Goal: Task Accomplishment & Management: Manage account settings

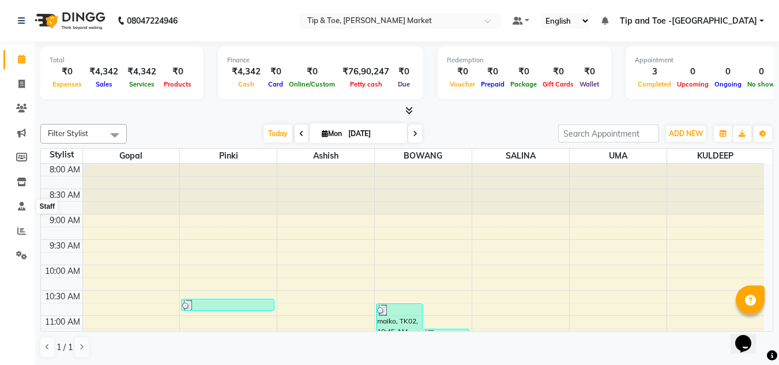
scroll to position [254, 0]
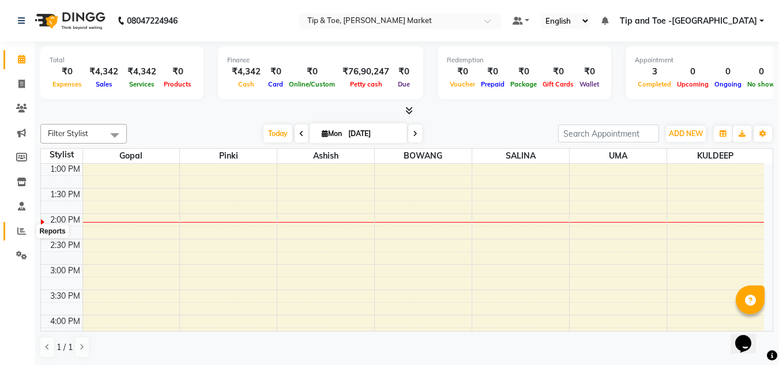
click at [18, 229] on icon at bounding box center [21, 231] width 9 height 9
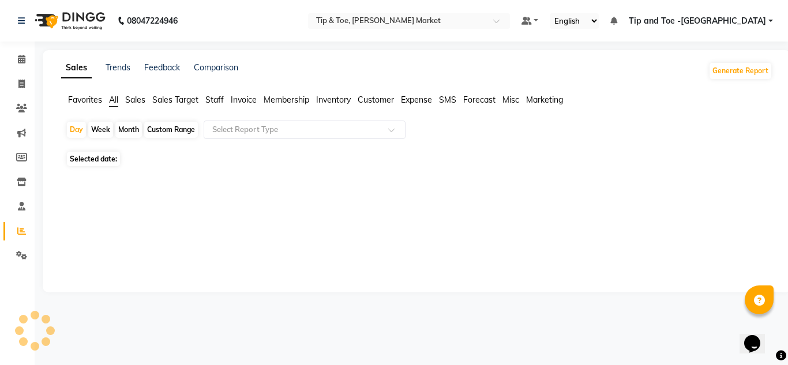
click at [159, 129] on div "Custom Range" at bounding box center [171, 130] width 54 height 16
select select "9"
select select "2025"
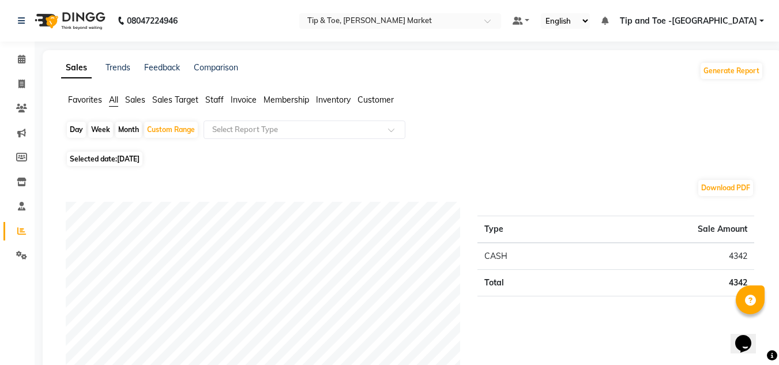
click at [125, 114] on div "Favorites All Sales Sales Target Staff Invoice Membership Inventory Customer" at bounding box center [412, 105] width 720 height 22
click at [126, 133] on div "Month" at bounding box center [128, 130] width 27 height 16
select select "9"
select select "2025"
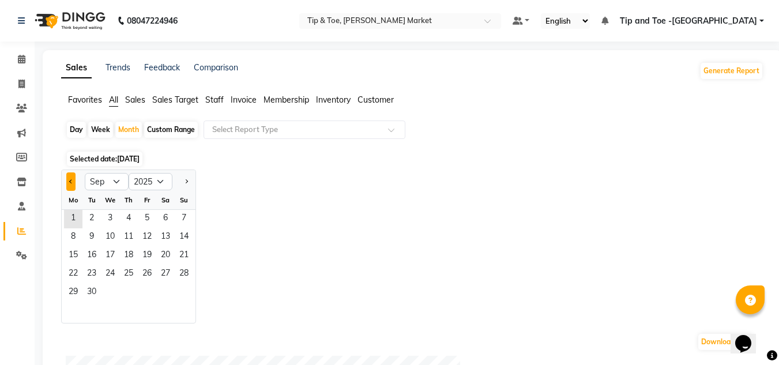
click at [68, 181] on button "Previous month" at bounding box center [70, 181] width 9 height 18
select select "8"
click at [142, 217] on span "1" at bounding box center [147, 219] width 18 height 18
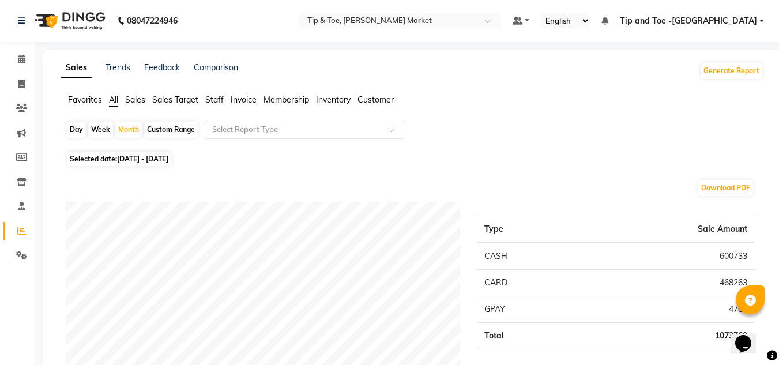
click at [217, 96] on span "Staff" at bounding box center [214, 100] width 18 height 10
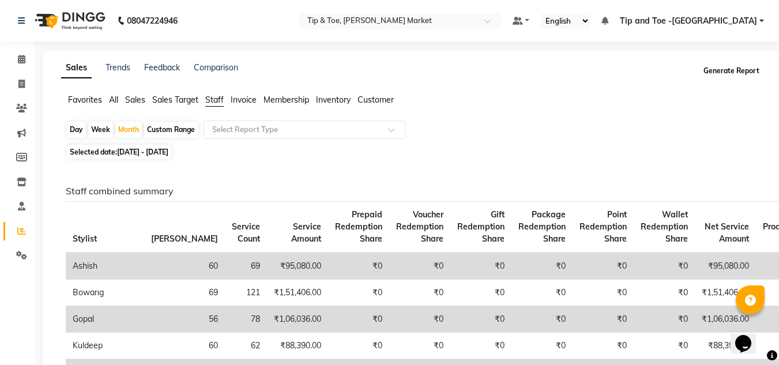
click at [719, 67] on button "Generate Report" at bounding box center [732, 71] width 62 height 16
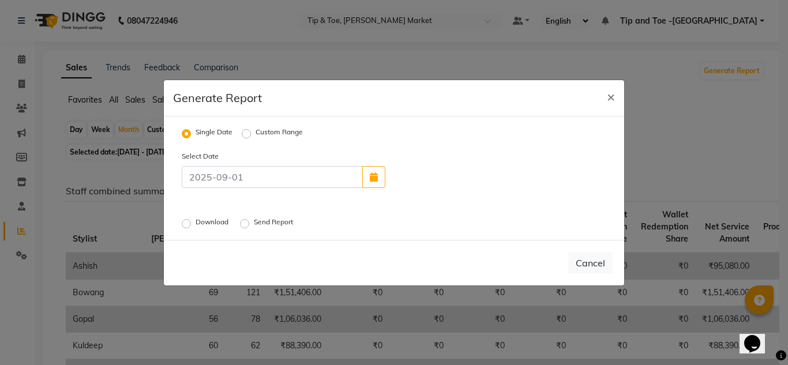
click at [255, 134] on label "Custom Range" at bounding box center [278, 134] width 47 height 14
click at [249, 134] on input "Custom Range" at bounding box center [248, 133] width 8 height 8
radio input "true"
select select "9"
select select "2025"
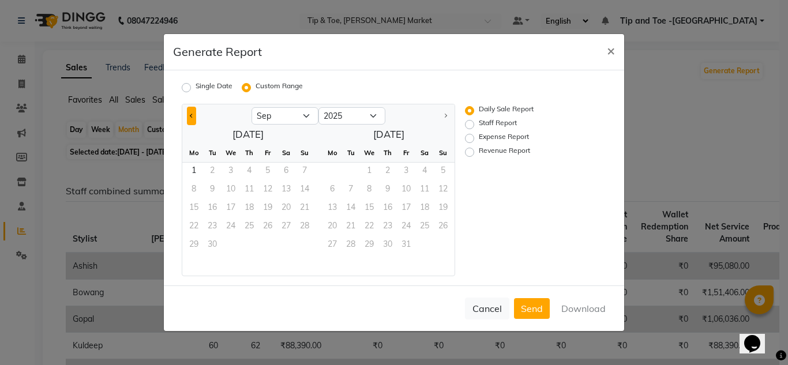
click at [190, 113] on button "Previous month" at bounding box center [191, 116] width 9 height 18
select select "8"
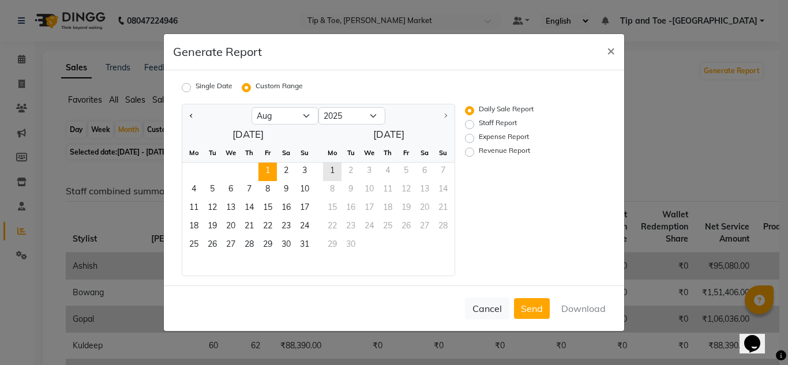
click at [266, 169] on span "1" at bounding box center [267, 172] width 18 height 18
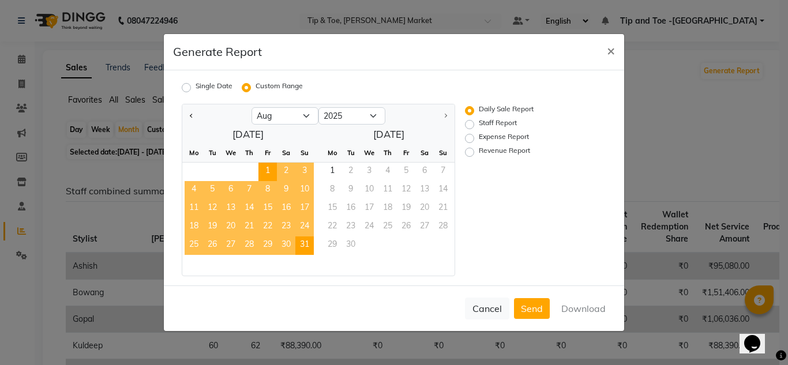
click at [307, 244] on span "31" at bounding box center [304, 245] width 18 height 18
click at [479, 126] on label "Staff Report" at bounding box center [498, 125] width 38 height 14
click at [470, 126] on input "Staff Report" at bounding box center [471, 125] width 8 height 8
radio input "true"
click at [561, 308] on button "Download" at bounding box center [583, 308] width 58 height 21
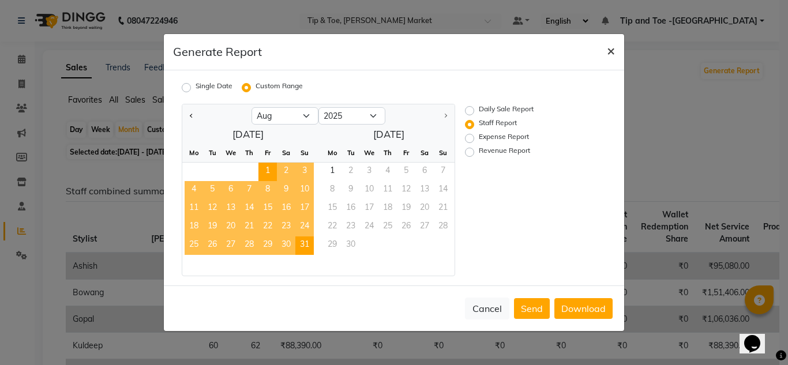
click at [612, 47] on span "×" at bounding box center [611, 50] width 8 height 17
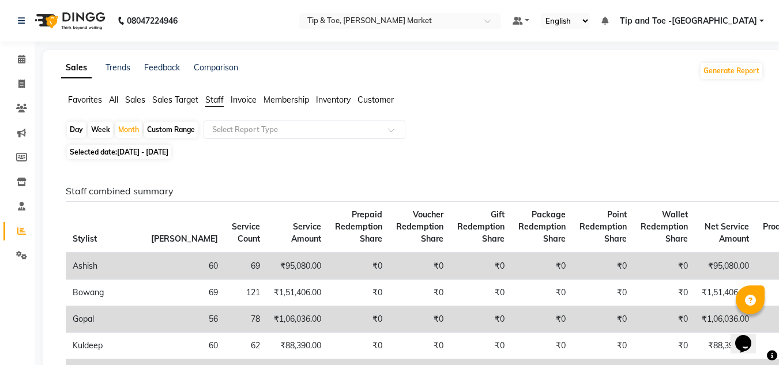
click at [131, 97] on span "Sales" at bounding box center [135, 100] width 20 height 10
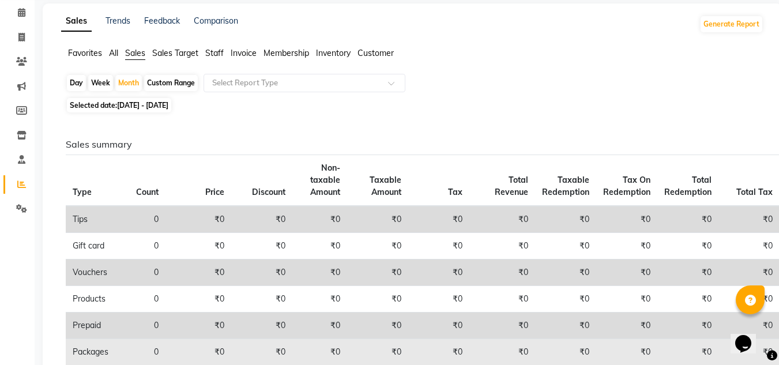
scroll to position [46, 0]
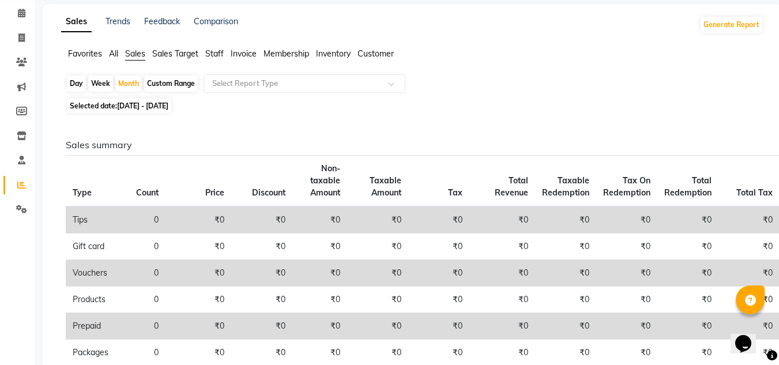
click at [168, 79] on div "Custom Range" at bounding box center [171, 84] width 54 height 16
select select "8"
select select "2025"
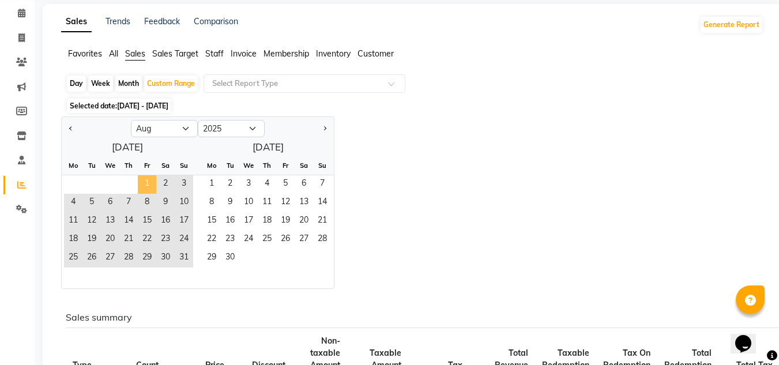
click at [141, 180] on span "1" at bounding box center [147, 184] width 18 height 18
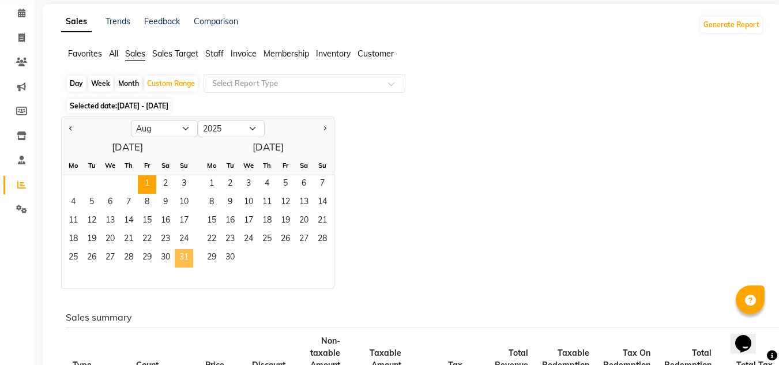
click at [182, 257] on span "31" at bounding box center [184, 258] width 18 height 18
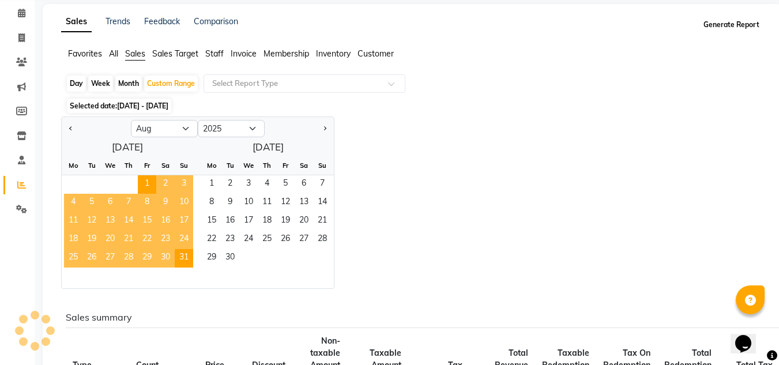
click at [723, 22] on button "Generate Report" at bounding box center [732, 25] width 62 height 16
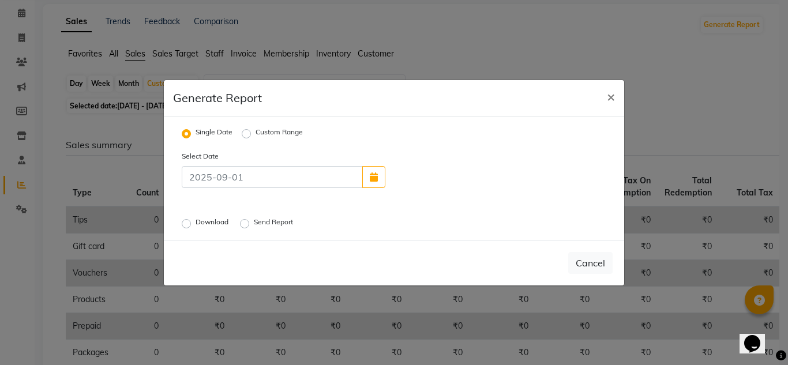
click at [255, 131] on label "Custom Range" at bounding box center [278, 134] width 47 height 14
click at [244, 131] on input "Custom Range" at bounding box center [248, 133] width 8 height 8
radio input "true"
select select "9"
select select "2025"
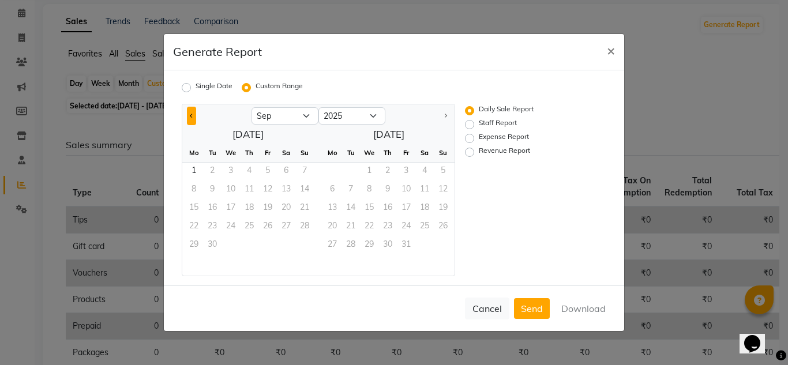
click at [192, 113] on button "Previous month" at bounding box center [191, 116] width 9 height 18
select select "8"
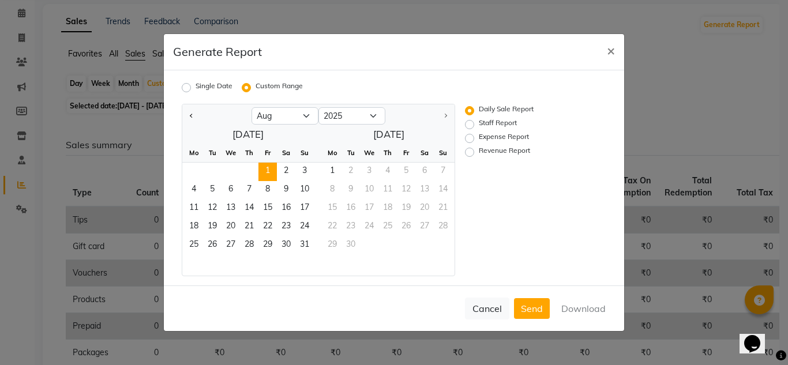
click at [264, 167] on span "1" at bounding box center [267, 172] width 18 height 18
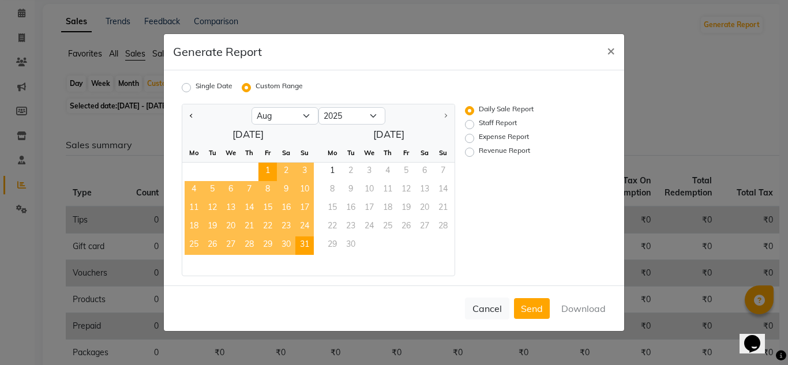
click at [308, 243] on span "31" at bounding box center [304, 245] width 18 height 18
click at [583, 305] on button "Download" at bounding box center [583, 308] width 58 height 21
click at [479, 123] on label "Staff Report" at bounding box center [498, 125] width 38 height 14
click at [470, 123] on input "Staff Report" at bounding box center [471, 125] width 8 height 8
radio input "true"
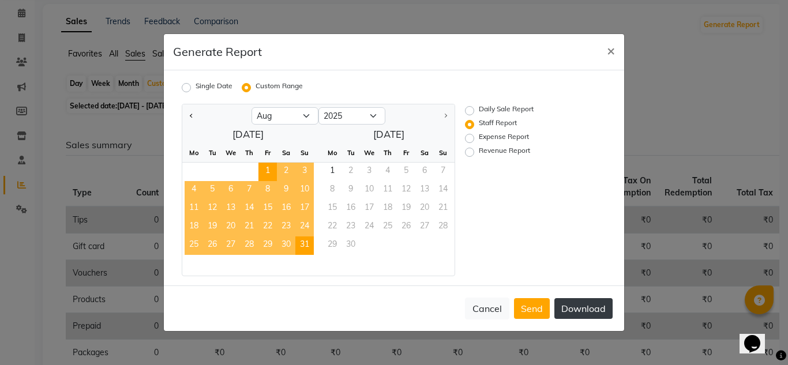
click at [589, 308] on button "Download" at bounding box center [583, 308] width 58 height 21
click at [610, 50] on span "×" at bounding box center [611, 50] width 8 height 17
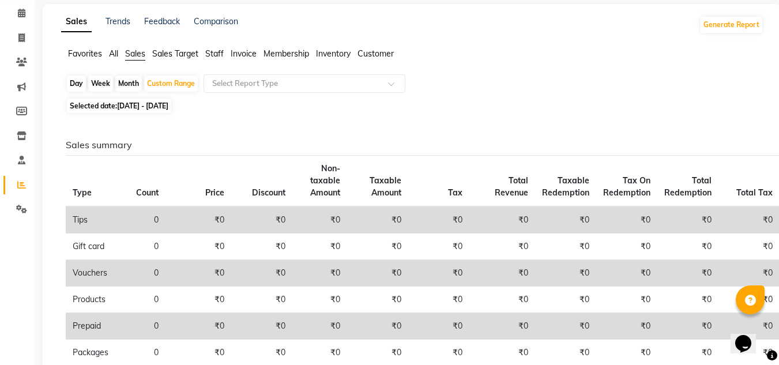
click at [115, 52] on span "All" at bounding box center [113, 53] width 9 height 10
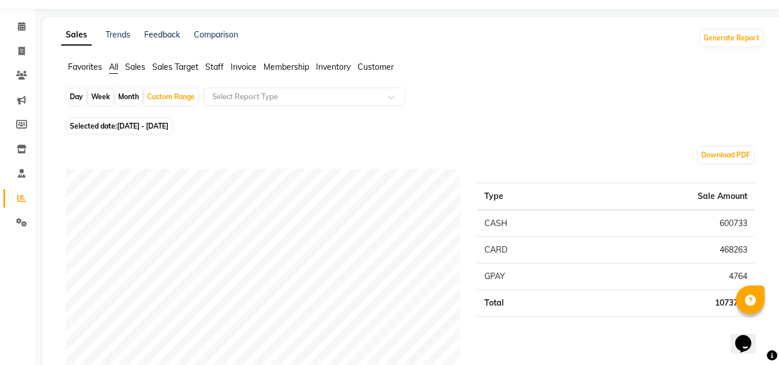
scroll to position [0, 0]
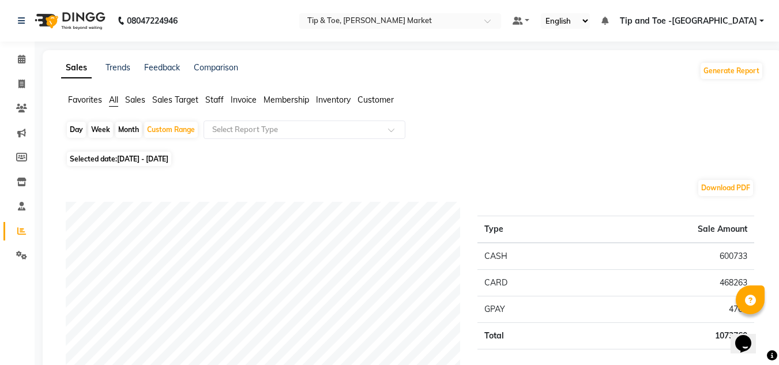
click at [132, 97] on span "Sales" at bounding box center [135, 100] width 20 height 10
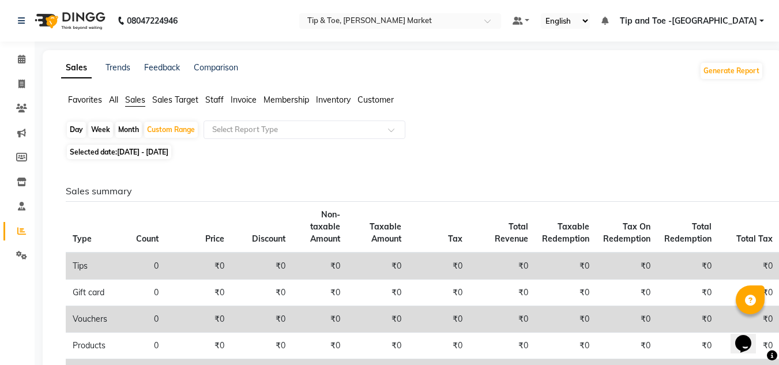
click at [127, 152] on span "[DATE] - [DATE]" at bounding box center [142, 152] width 51 height 9
select select "8"
select select "2025"
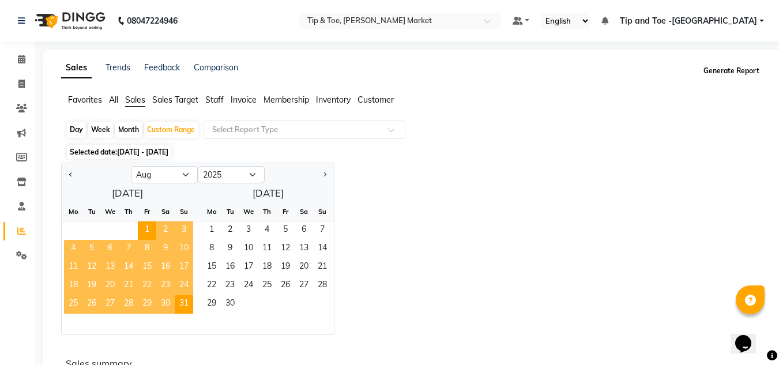
click at [724, 66] on button "Generate Report" at bounding box center [732, 71] width 62 height 16
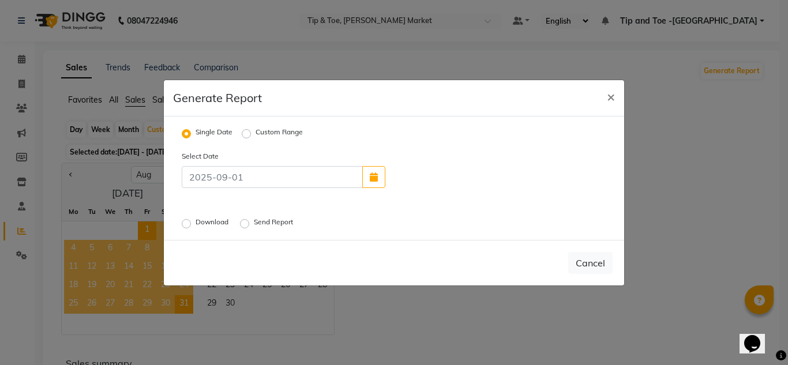
click at [255, 134] on label "Custom Range" at bounding box center [278, 134] width 47 height 14
click at [247, 134] on input "Custom Range" at bounding box center [248, 133] width 8 height 8
radio input "true"
select select "9"
select select "2025"
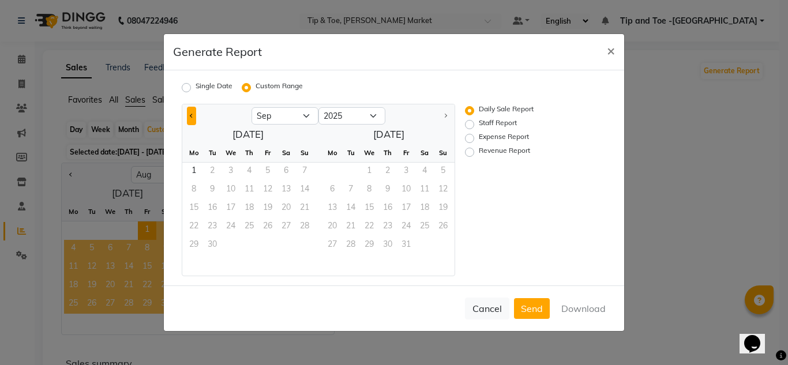
click at [189, 116] on button "Previous month" at bounding box center [191, 116] width 9 height 18
select select "8"
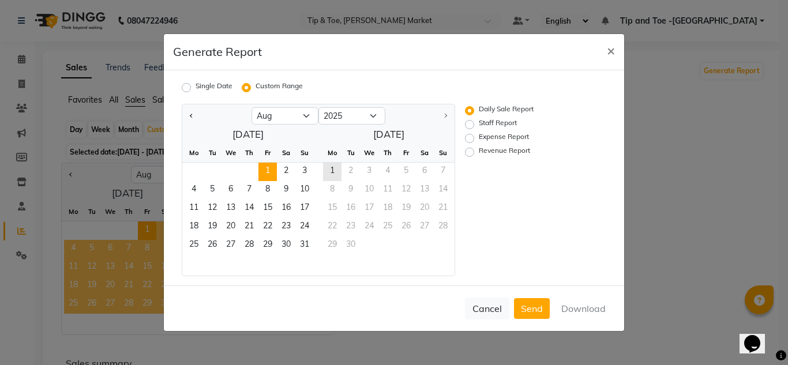
click at [267, 167] on span "1" at bounding box center [267, 172] width 18 height 18
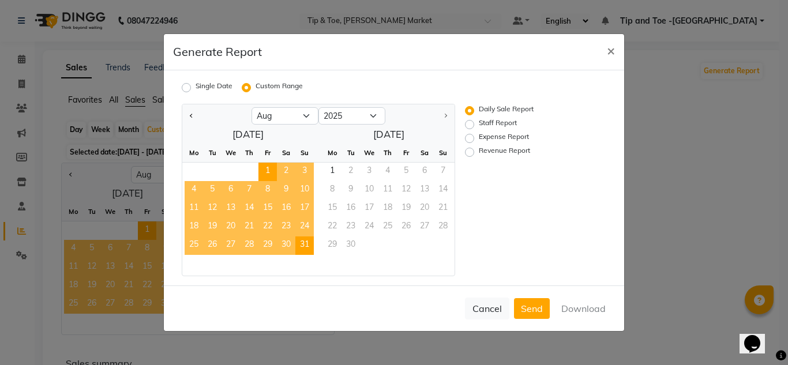
click at [302, 246] on span "31" at bounding box center [304, 245] width 18 height 18
click at [589, 309] on button "Download" at bounding box center [583, 308] width 58 height 21
click at [587, 77] on div "Single Date Custom Range Jan Feb Mar Apr May Jun [DATE] Aug [DATE] 2016 2017 20…" at bounding box center [394, 177] width 460 height 215
click at [612, 49] on span "×" at bounding box center [611, 50] width 8 height 17
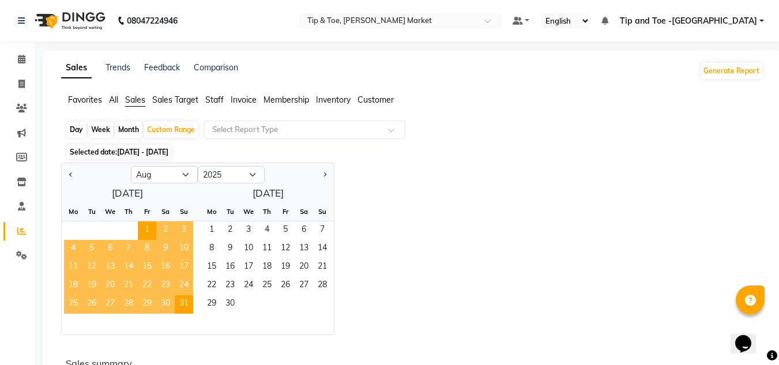
click at [75, 129] on div "Day" at bounding box center [76, 130] width 19 height 16
select select "8"
select select "2025"
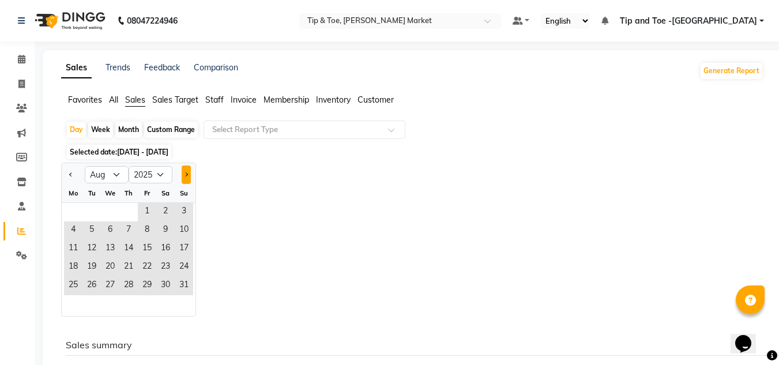
click at [187, 172] on button "Next month" at bounding box center [186, 174] width 9 height 18
select select "9"
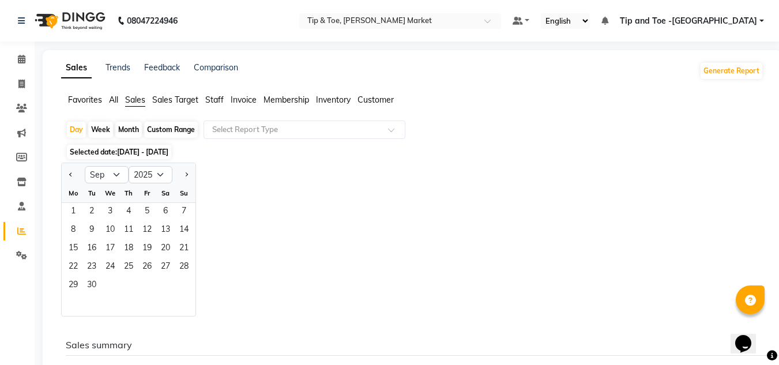
click at [298, 175] on div "Jan Feb Mar Apr May Jun [DATE] Aug Sep Oct Nov [DATE] 2016 2017 2018 2019 2020 …" at bounding box center [412, 240] width 702 height 154
click at [22, 60] on icon at bounding box center [21, 59] width 7 height 9
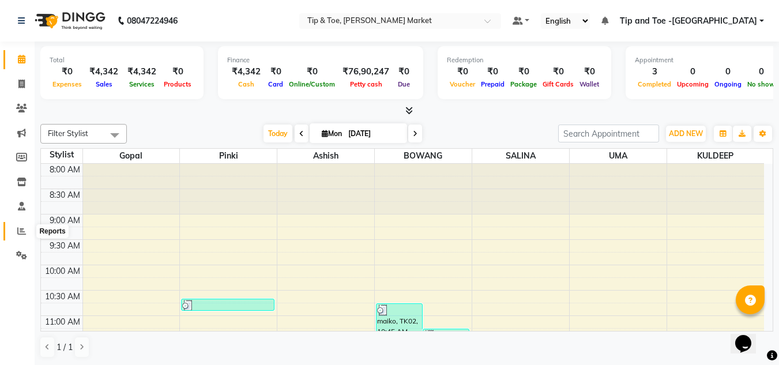
click at [14, 225] on span at bounding box center [22, 231] width 20 height 13
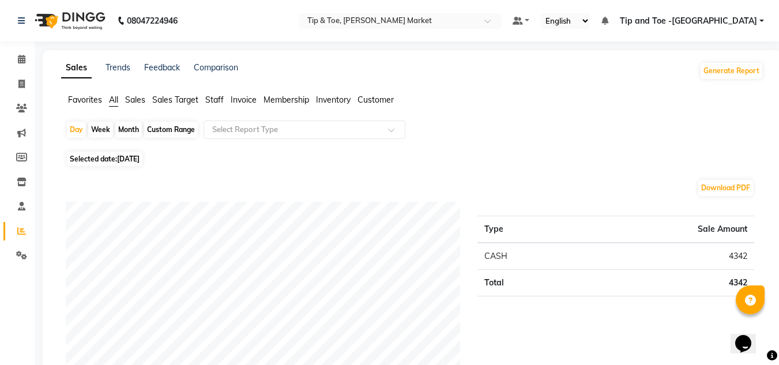
click at [128, 128] on div "Month" at bounding box center [128, 130] width 27 height 16
select select "9"
select select "2025"
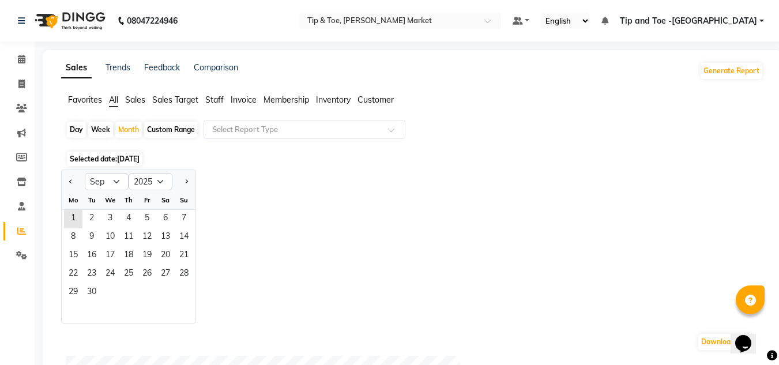
click at [182, 126] on div "Custom Range" at bounding box center [171, 130] width 54 height 16
select select "9"
select select "2025"
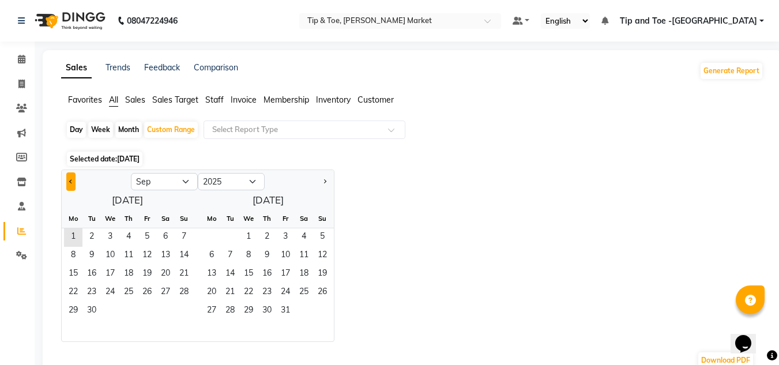
click at [72, 179] on button "Previous month" at bounding box center [70, 181] width 9 height 18
select select "8"
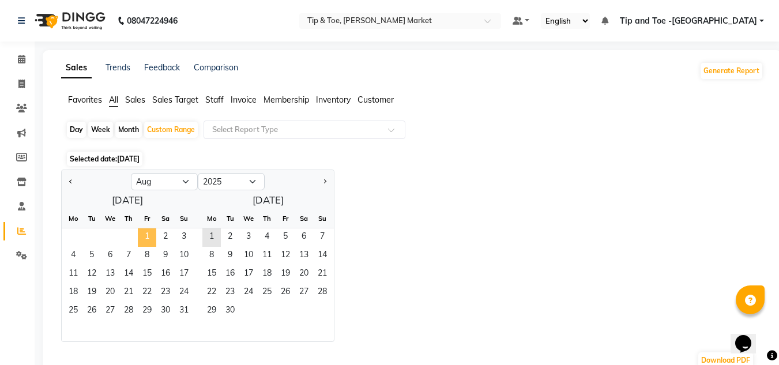
click at [149, 235] on span "1" at bounding box center [147, 237] width 18 height 18
click at [185, 309] on span "31" at bounding box center [184, 311] width 18 height 18
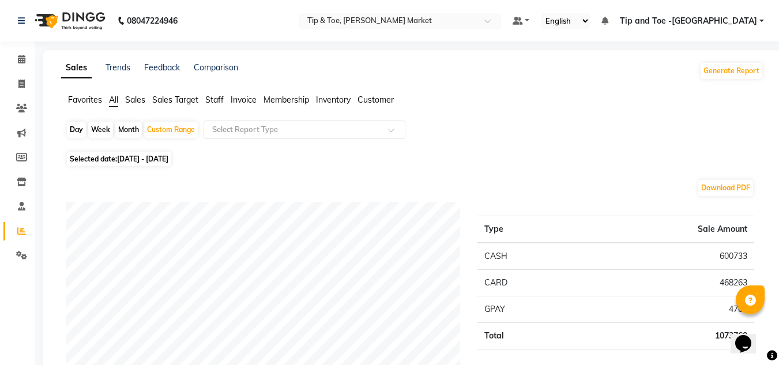
click at [214, 100] on span "Staff" at bounding box center [214, 100] width 18 height 10
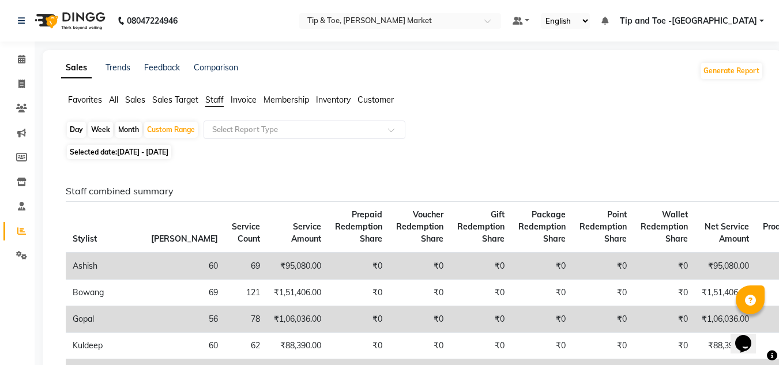
click at [130, 96] on span "Sales" at bounding box center [135, 100] width 20 height 10
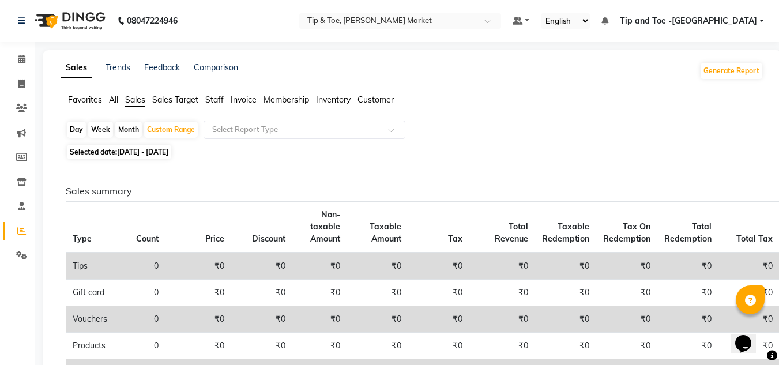
click at [222, 99] on span "Staff" at bounding box center [214, 100] width 18 height 10
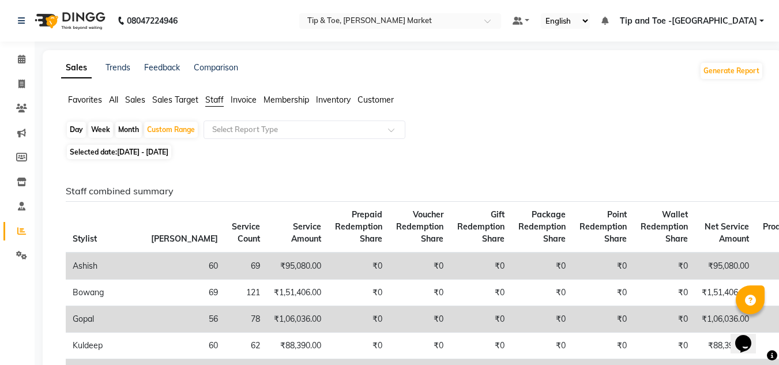
click at [653, 187] on h6 "Staff combined summary" at bounding box center [410, 191] width 689 height 11
click at [20, 56] on icon at bounding box center [21, 59] width 7 height 9
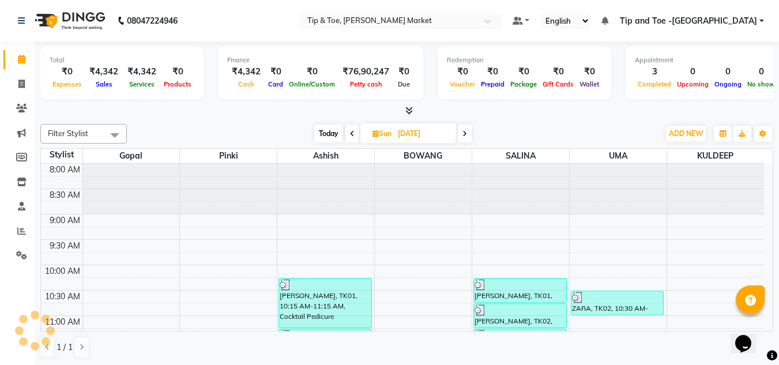
click at [465, 127] on span at bounding box center [465, 134] width 14 height 18
type input "[DATE]"
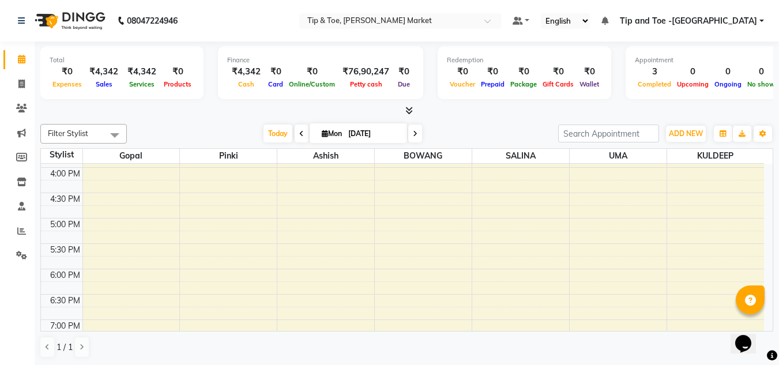
scroll to position [413, 0]
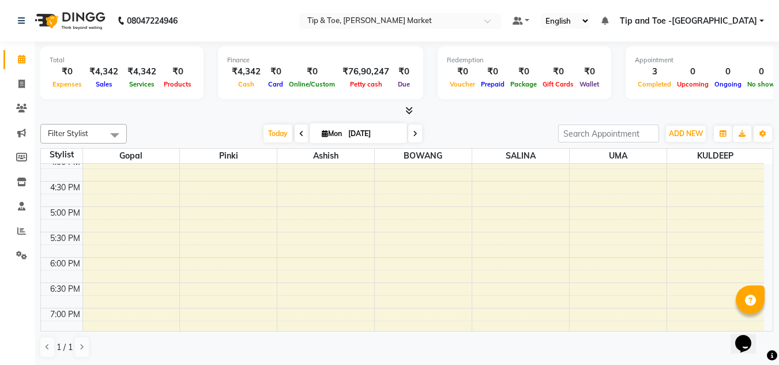
click at [620, 172] on div "8:00 AM 8:30 AM 9:00 AM 9:30 AM 10:00 AM 10:30 AM 11:00 AM 11:30 AM 12:00 PM 12…" at bounding box center [402, 79] width 723 height 659
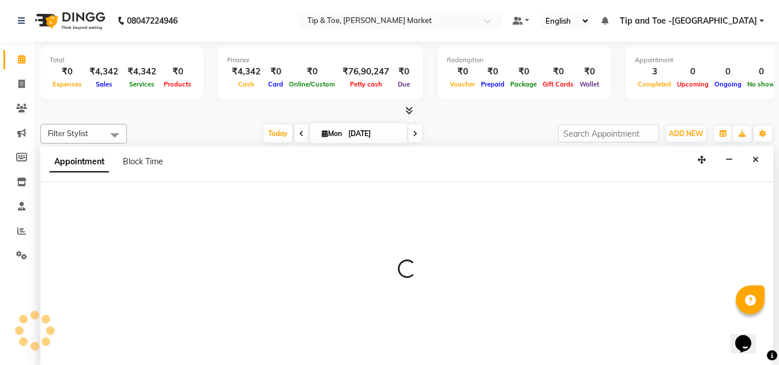
scroll to position [1, 0]
select select "64200"
select select "tentative"
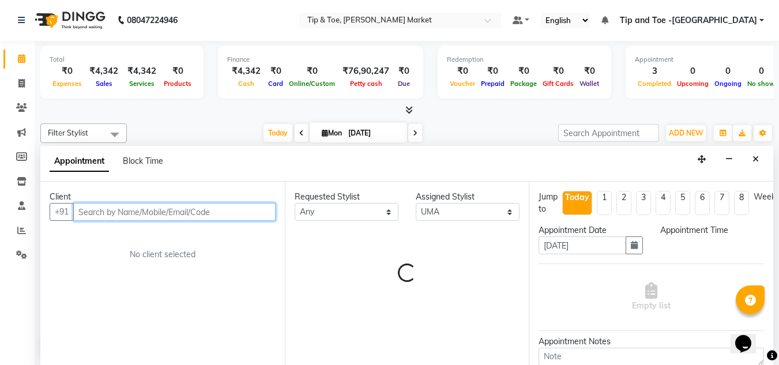
select select "975"
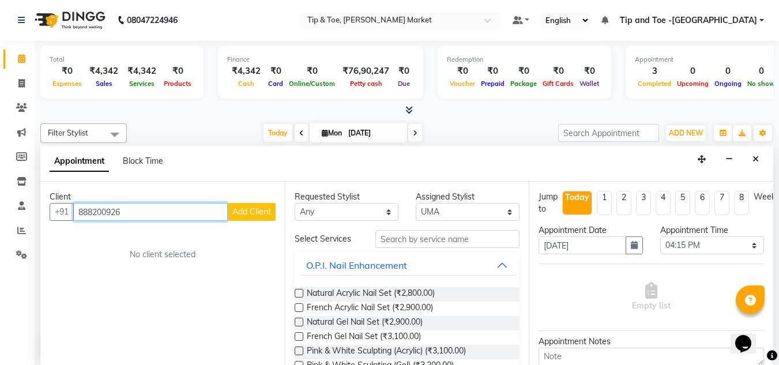
click at [94, 214] on input "888200926" at bounding box center [150, 212] width 155 height 18
click at [159, 205] on input "88200926" at bounding box center [150, 212] width 155 height 18
click at [93, 211] on input "8820092626" at bounding box center [150, 212] width 155 height 18
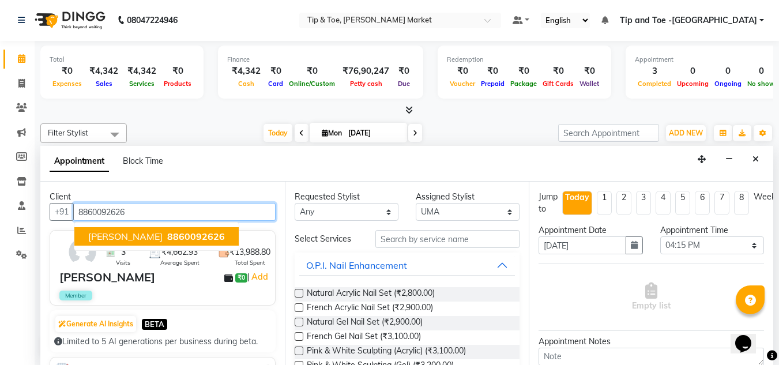
click at [149, 233] on span "[PERSON_NAME]" at bounding box center [125, 237] width 74 height 12
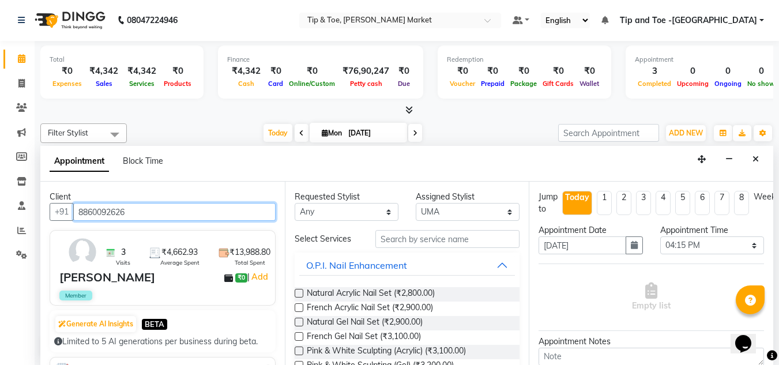
type input "8860092626"
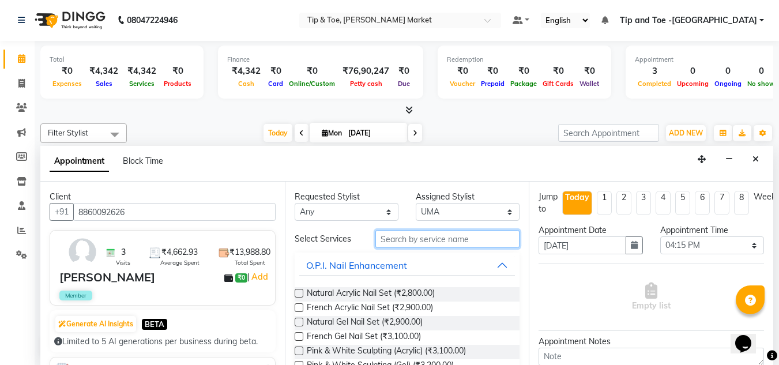
click at [385, 239] on input "text" at bounding box center [447, 239] width 144 height 18
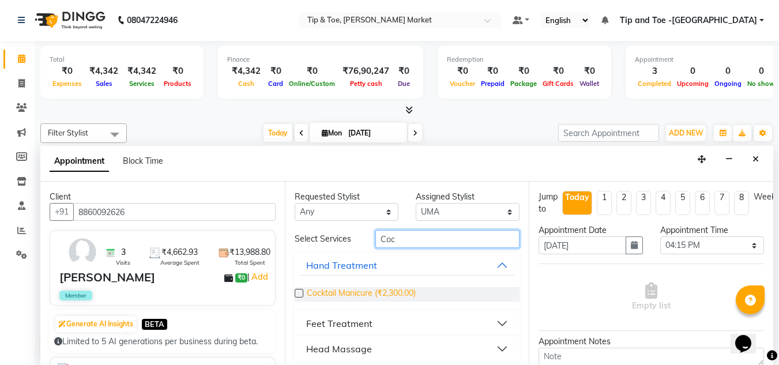
type input "Coc"
click at [359, 292] on span "Cocktail Manicure (₹2,300.00)" at bounding box center [361, 294] width 109 height 14
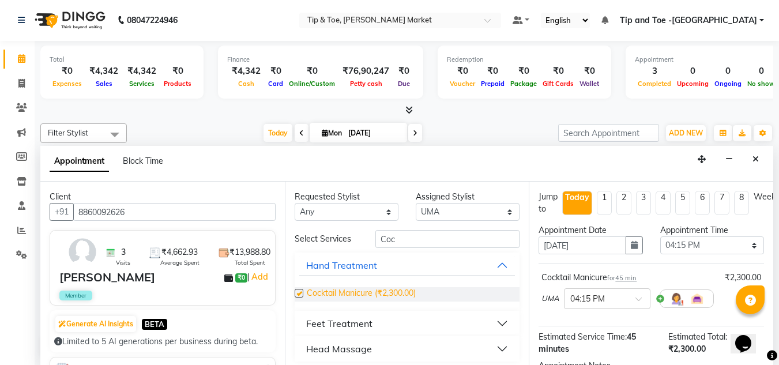
checkbox input "false"
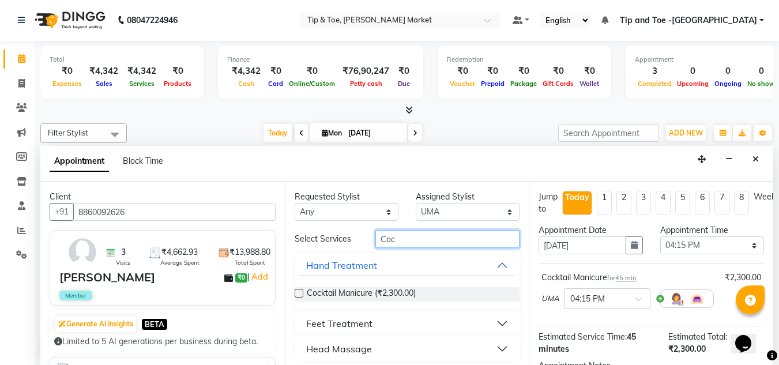
click at [390, 238] on input "Coc" at bounding box center [447, 239] width 144 height 18
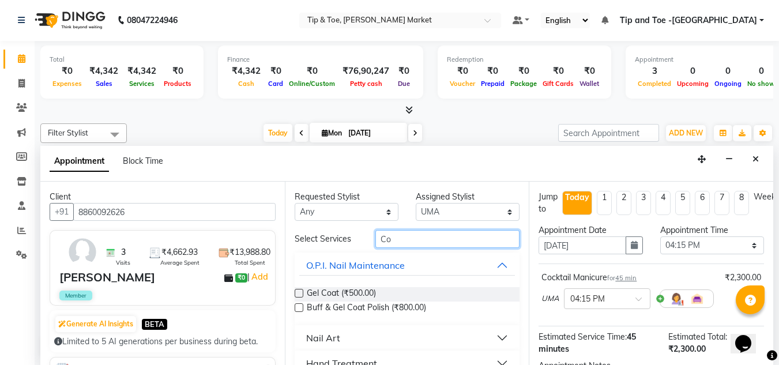
type input "C"
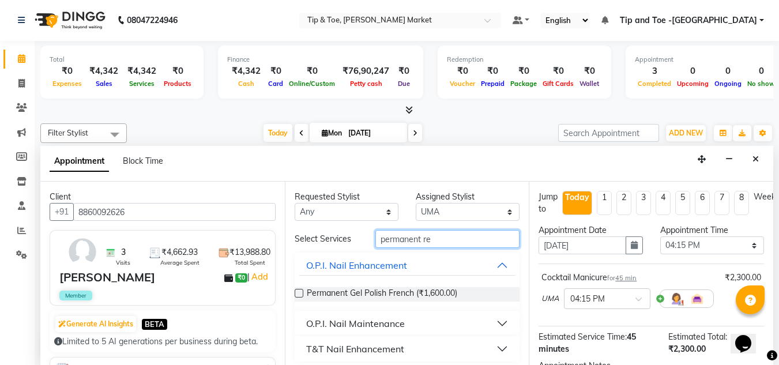
type input "permanent re"
click at [317, 320] on div "O.P.I. Nail Maintenance" at bounding box center [355, 324] width 99 height 14
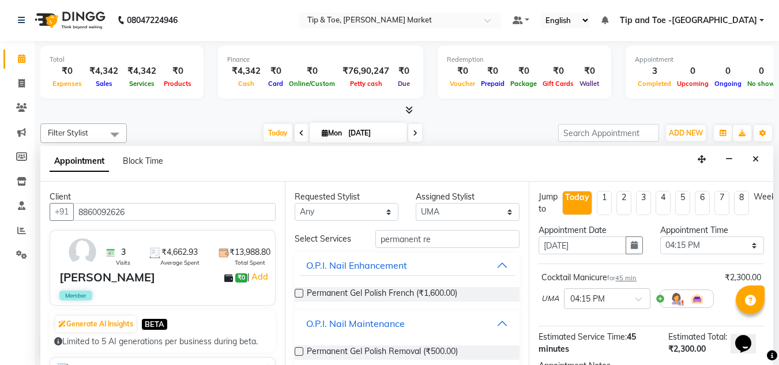
scroll to position [39, 0]
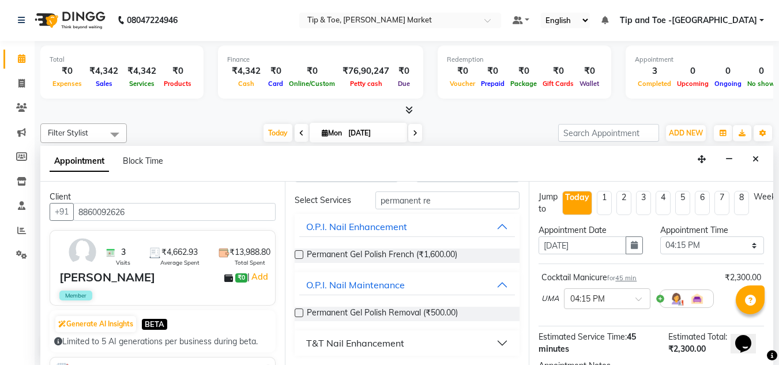
click at [296, 310] on label at bounding box center [299, 313] width 9 height 9
click at [296, 310] on input "checkbox" at bounding box center [298, 313] width 7 height 7
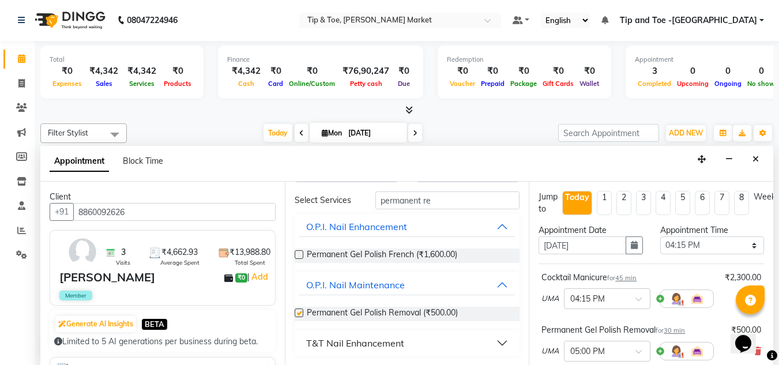
checkbox input "false"
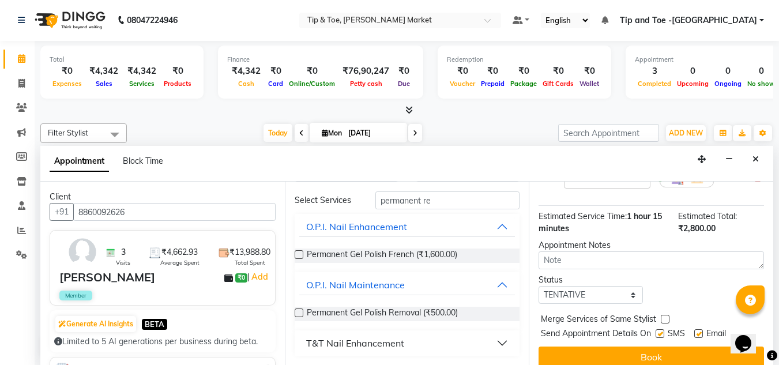
scroll to position [193, 0]
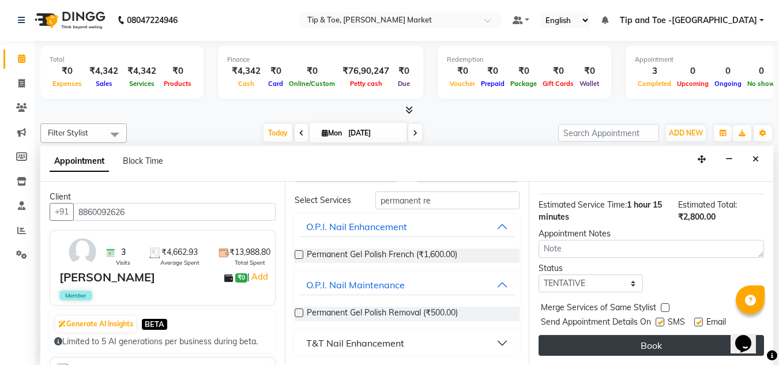
click at [627, 337] on button "Book" at bounding box center [651, 345] width 225 height 21
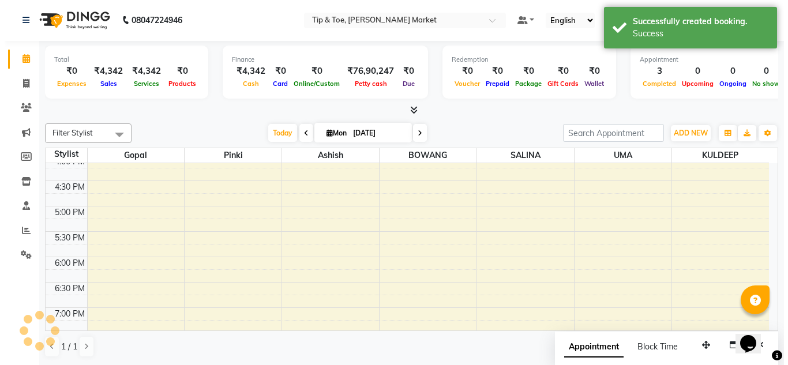
scroll to position [0, 0]
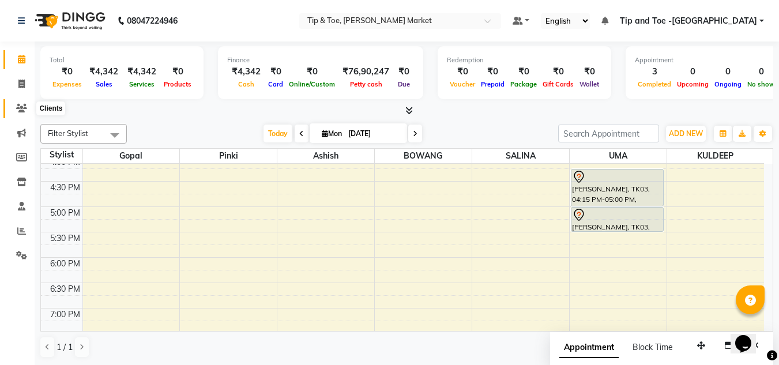
click at [23, 107] on icon at bounding box center [21, 108] width 11 height 9
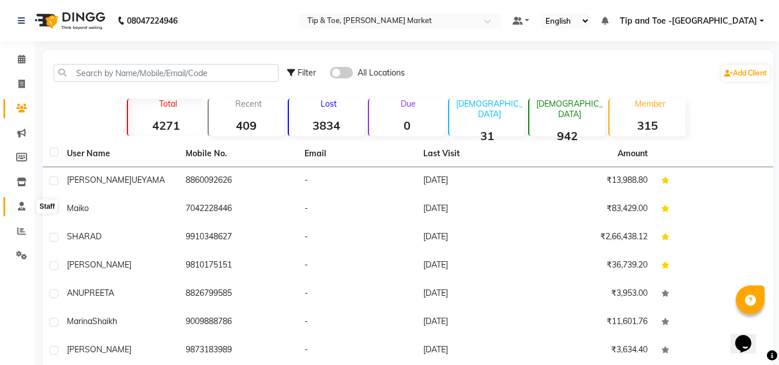
click at [20, 202] on icon at bounding box center [21, 206] width 7 height 9
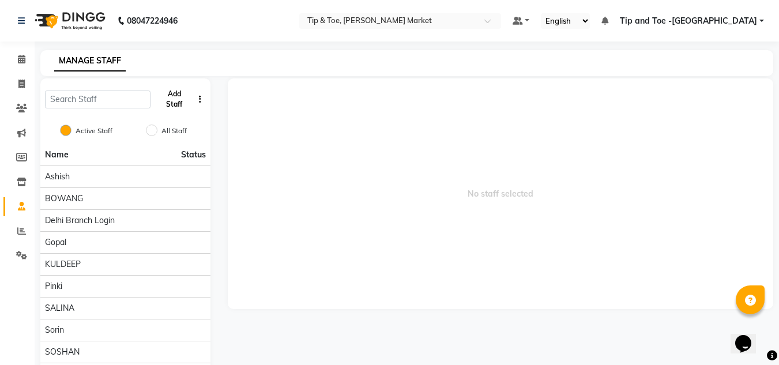
click button "Add Staff"
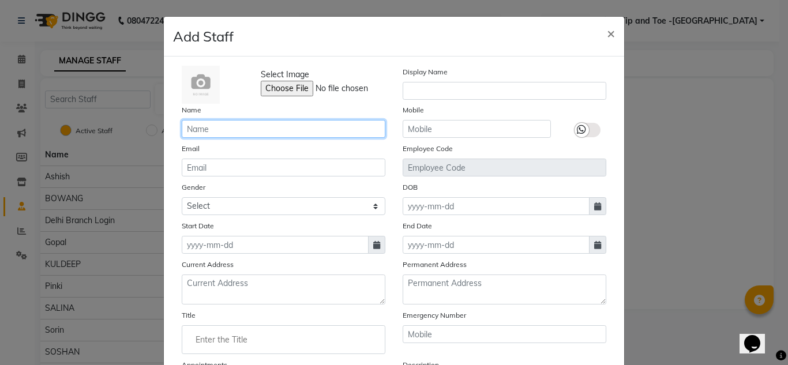
click input "text"
type input "[PERSON_NAME]"
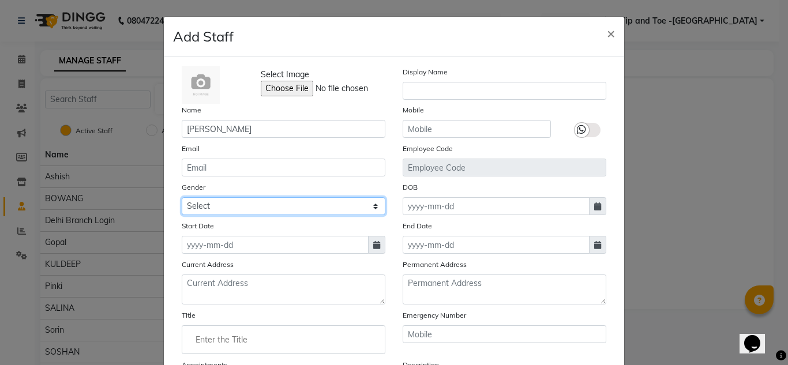
click select "Select [DEMOGRAPHIC_DATA] [DEMOGRAPHIC_DATA] Other Prefer Not To Say"
select select "[DEMOGRAPHIC_DATA]"
click select "Select [DEMOGRAPHIC_DATA] [DEMOGRAPHIC_DATA] Other Prefer Not To Say"
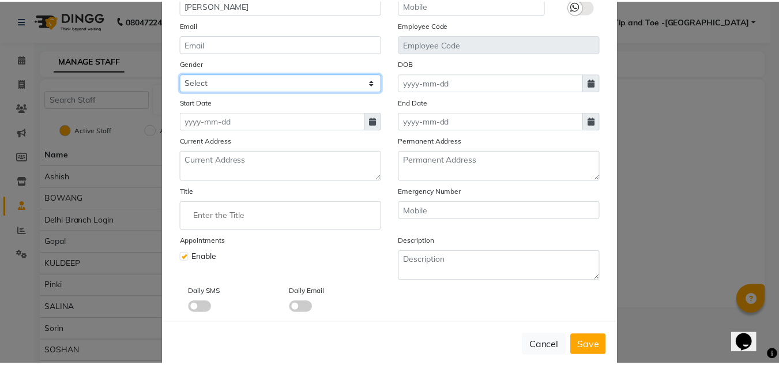
scroll to position [144, 0]
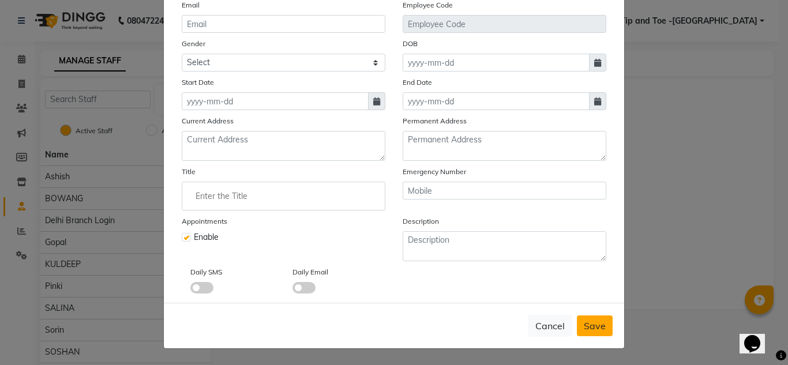
click span "Save"
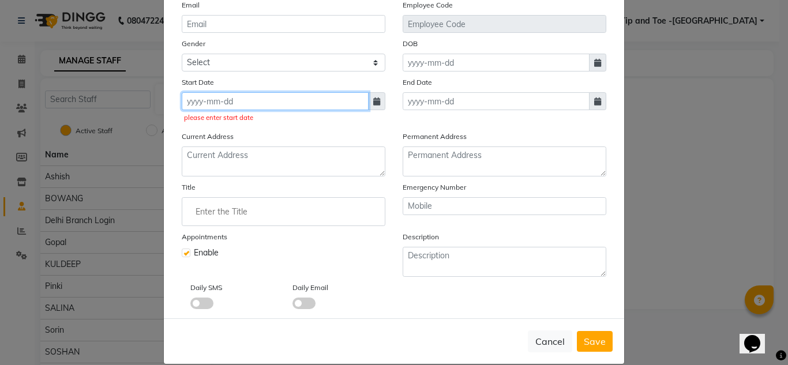
click input
select select "9"
select select "2025"
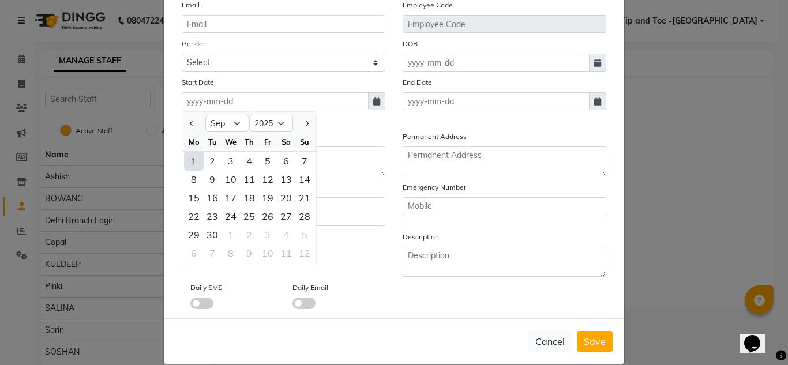
click div "1"
type input "[DATE]"
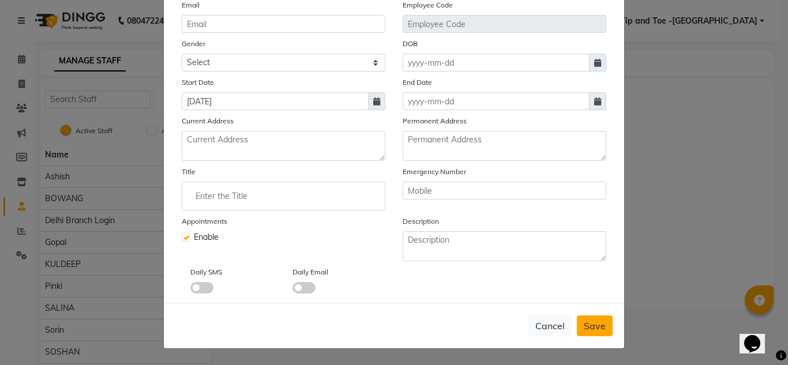
click span "Save"
select select
checkbox input "false"
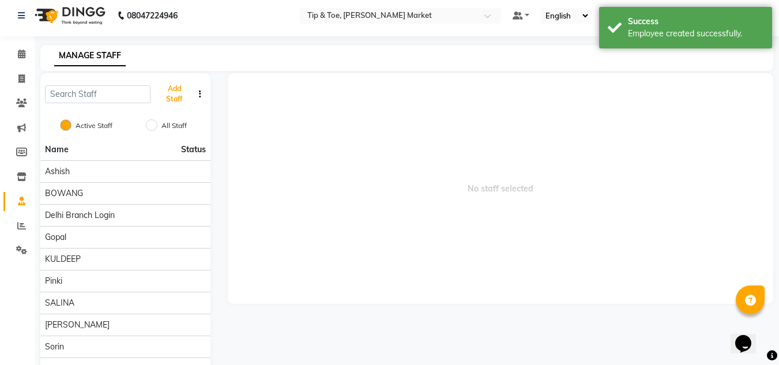
scroll to position [0, 0]
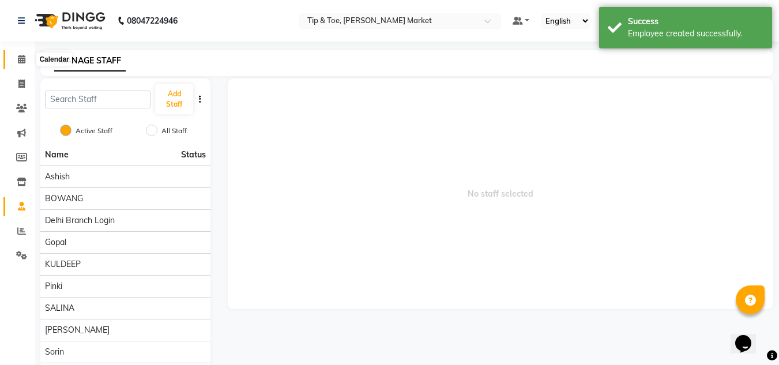
click icon
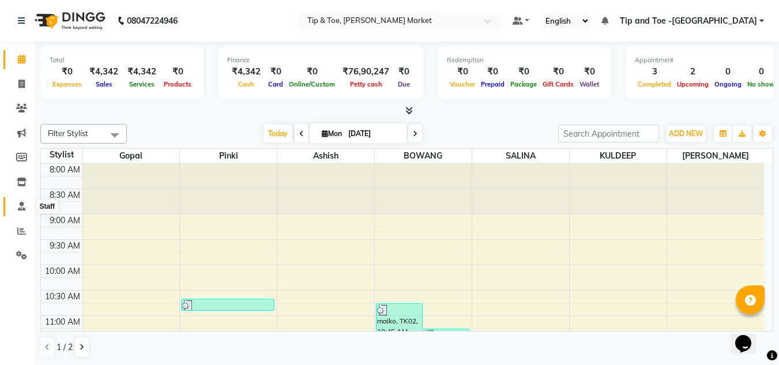
click span
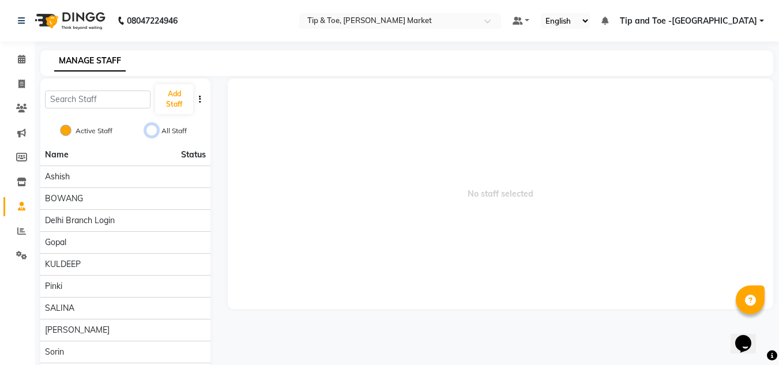
click input "All Staff"
radio input "true"
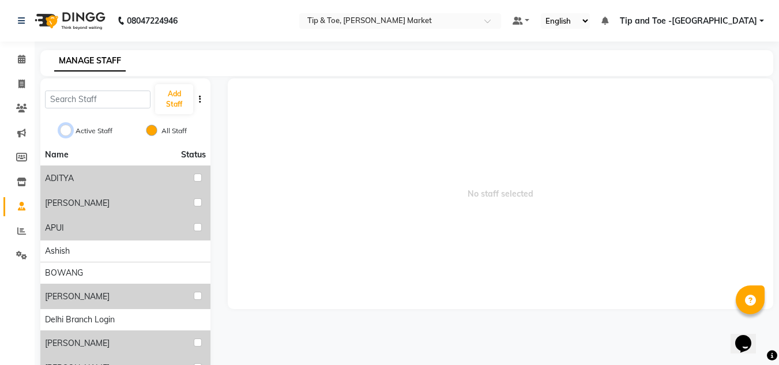
click input "Active Staff"
radio input "true"
radio input "false"
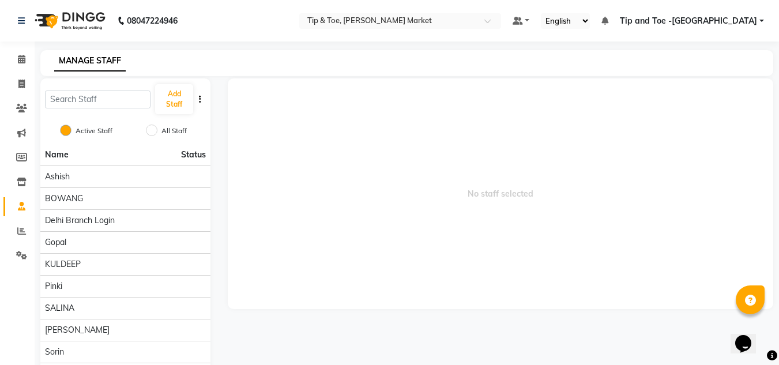
click icon "button"
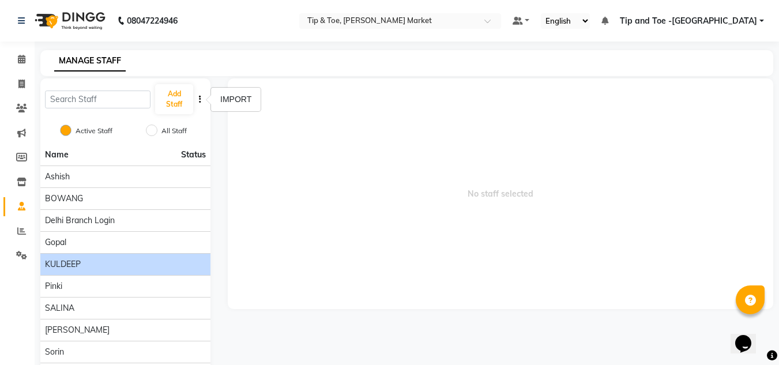
scroll to position [71, 0]
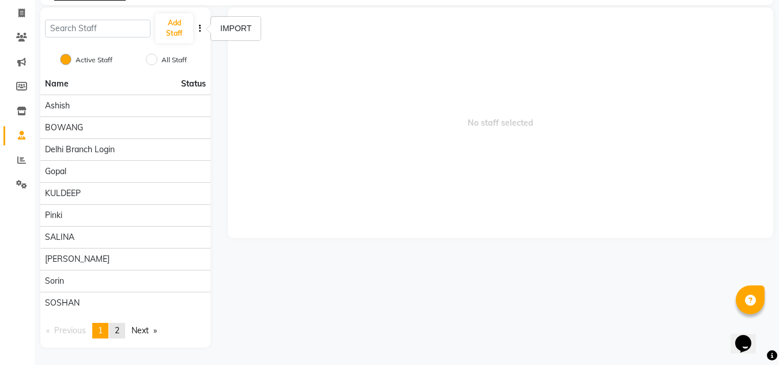
click link "page 2"
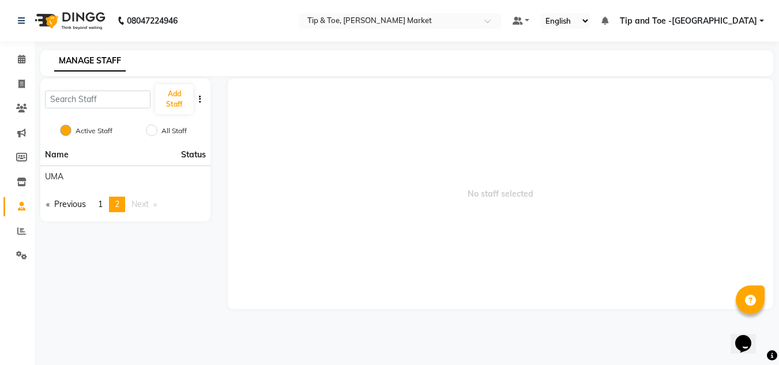
scroll to position [0, 0]
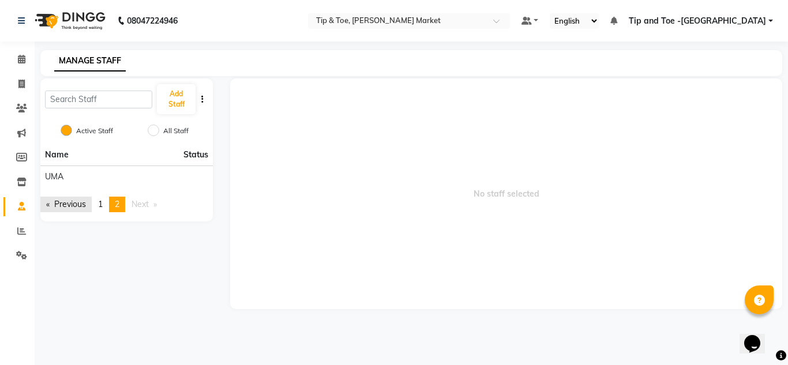
click link "Previous page"
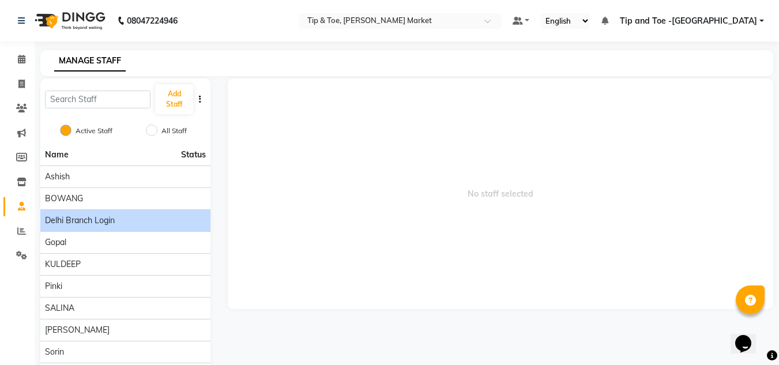
click span "Delhi branch login"
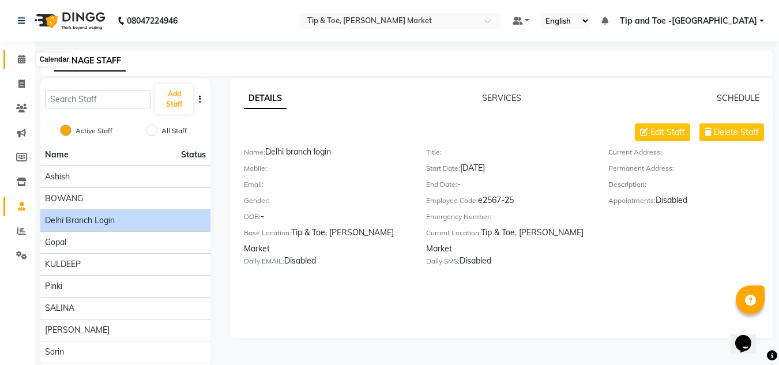
click span
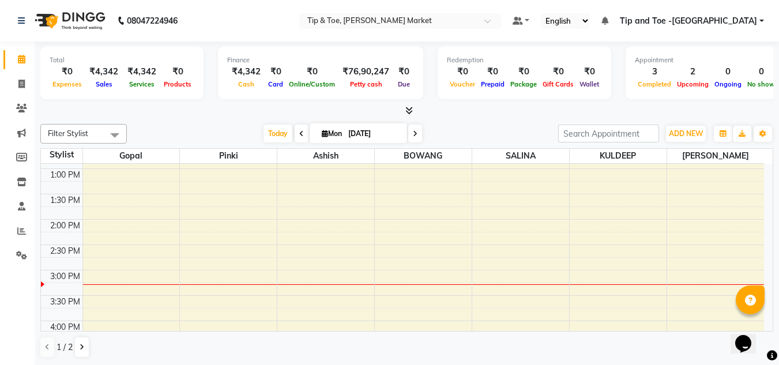
scroll to position [288, 0]
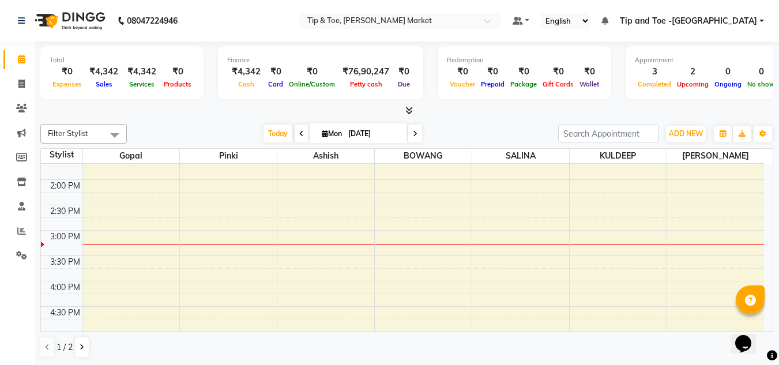
click div "8:00 AM 8:30 AM 9:00 AM 9:30 AM 10:00 AM 10:30 AM 11:00 AM 11:30 AM 12:00 PM 12…"
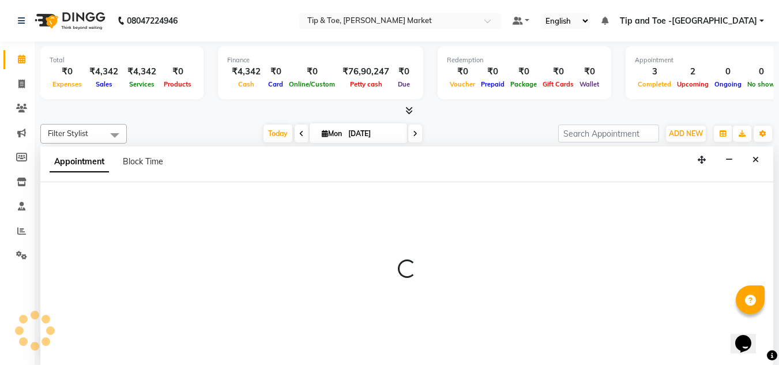
scroll to position [1, 0]
select select "41968"
select select "870"
select select "tentative"
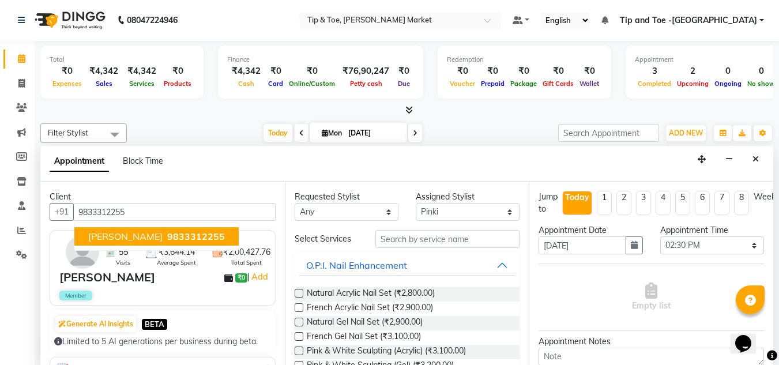
click span "9833312255"
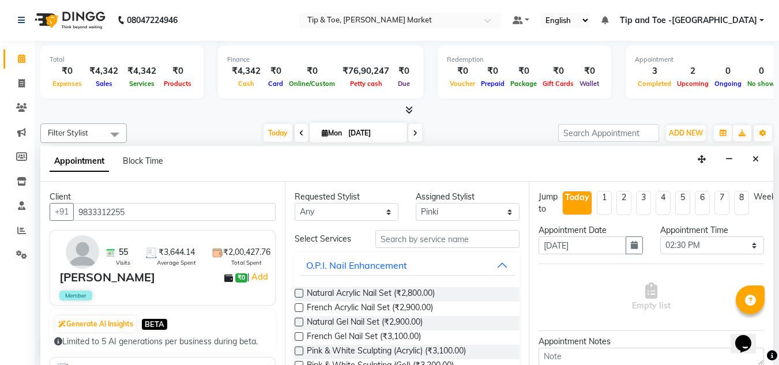
type input "9833312255"
click input "text"
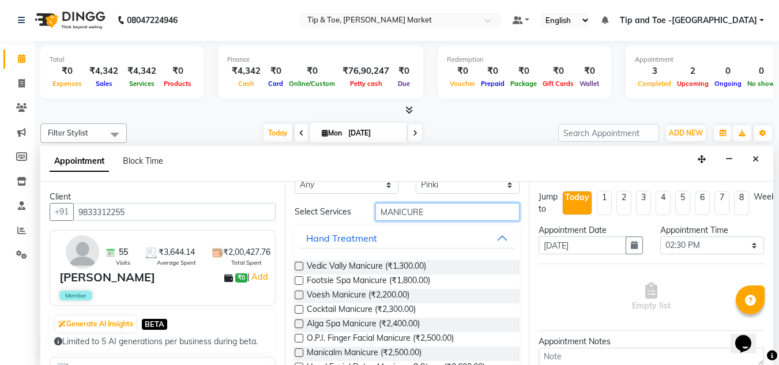
scroll to position [0, 0]
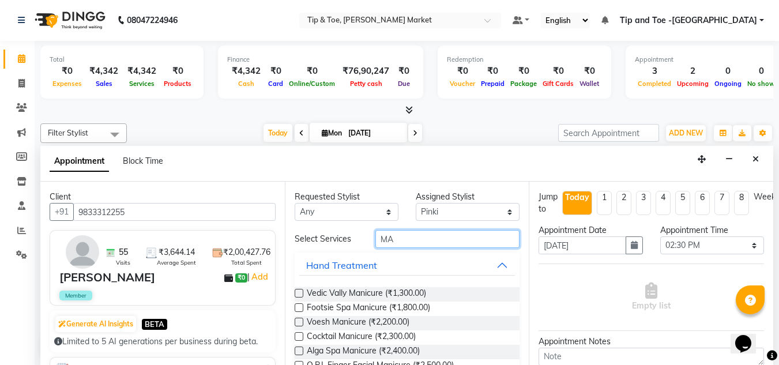
type input "M"
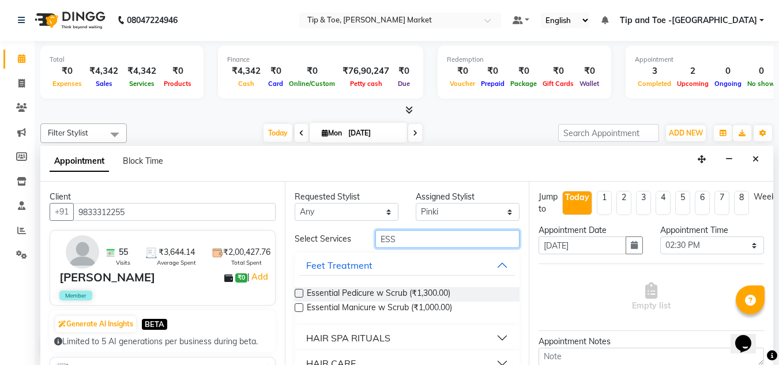
type input "ESS"
click label
click input "checkbox"
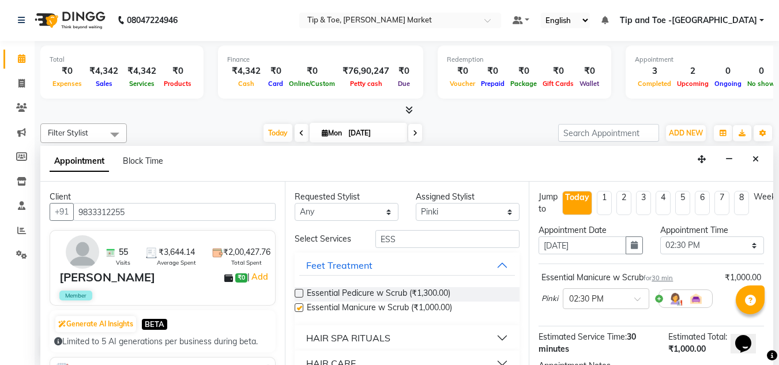
checkbox input "false"
click input "ESS"
type input "E"
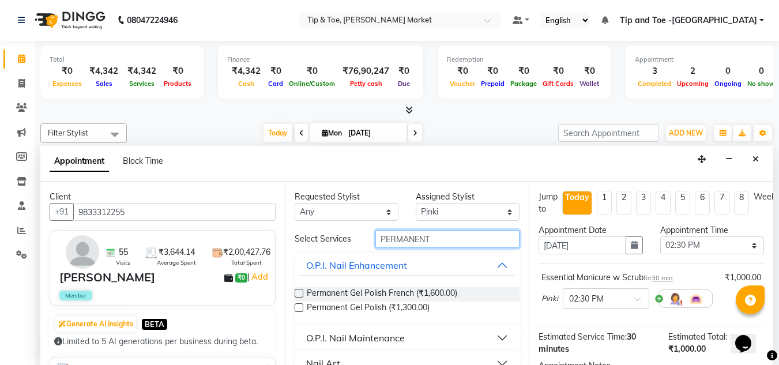
type input "PERMANENT"
click label
click input "checkbox"
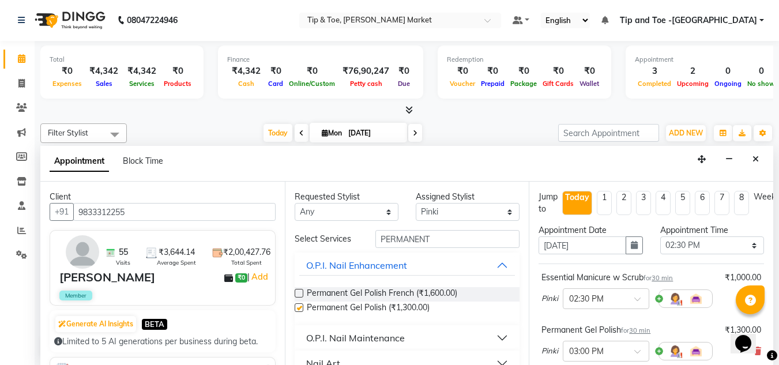
checkbox input "false"
click select "Select [PERSON_NAME] [PERSON_NAME] [PERSON_NAME] [PERSON_NAME]"
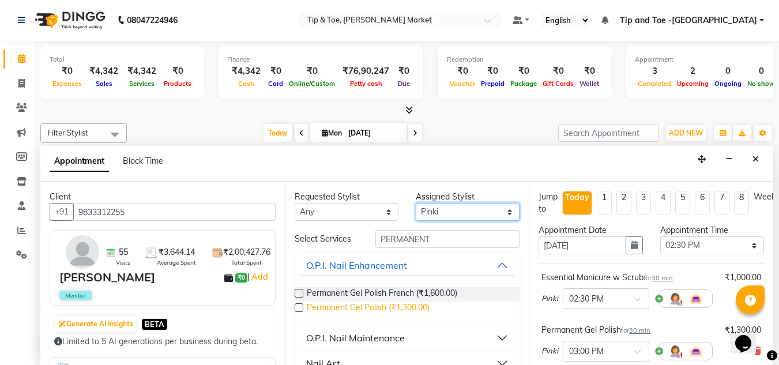
select select "90516"
click select "Select [PERSON_NAME] [PERSON_NAME] [PERSON_NAME] [PERSON_NAME]"
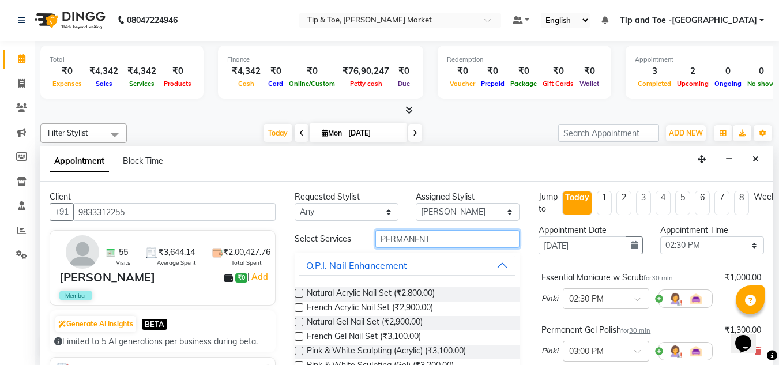
click input "PERMANENT"
type input "P"
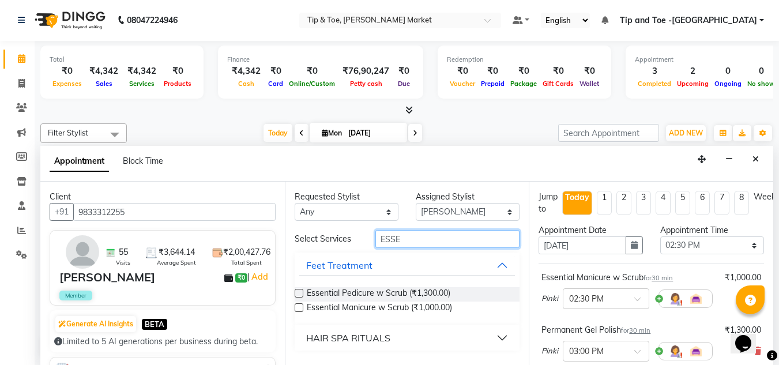
type input "ESSE"
click label
click input "checkbox"
checkbox input "false"
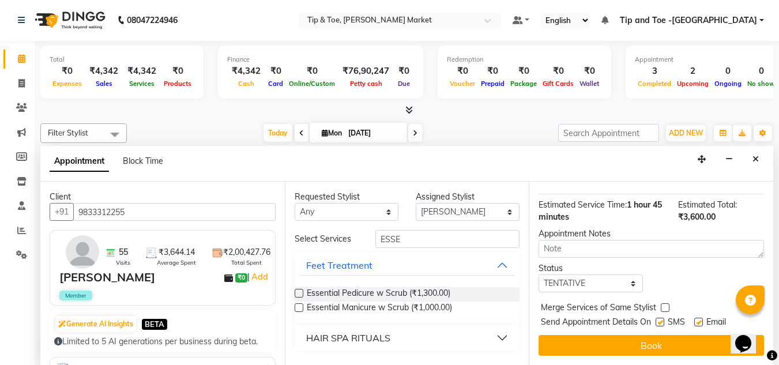
scroll to position [246, 0]
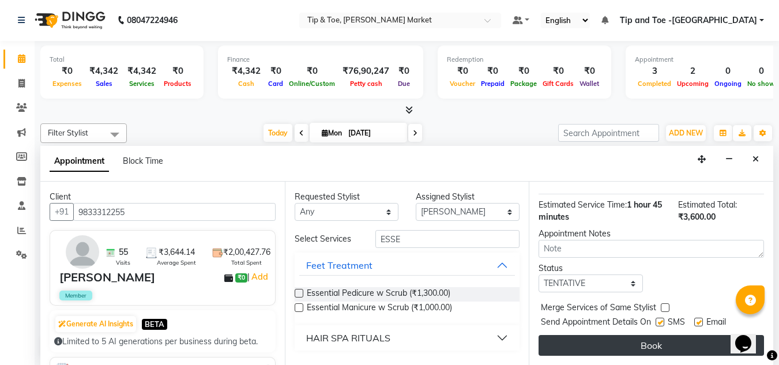
click button "Book"
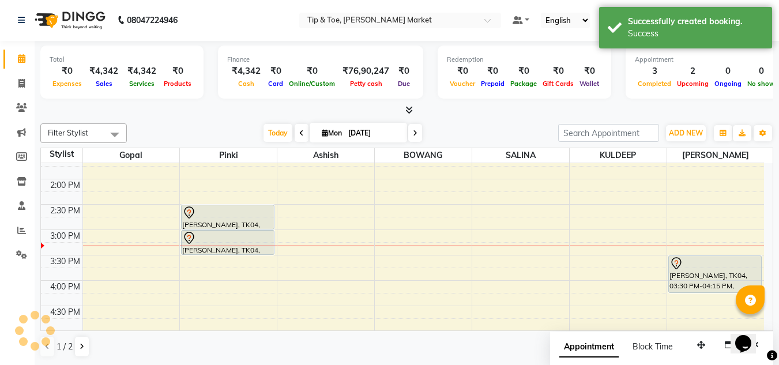
scroll to position [0, 0]
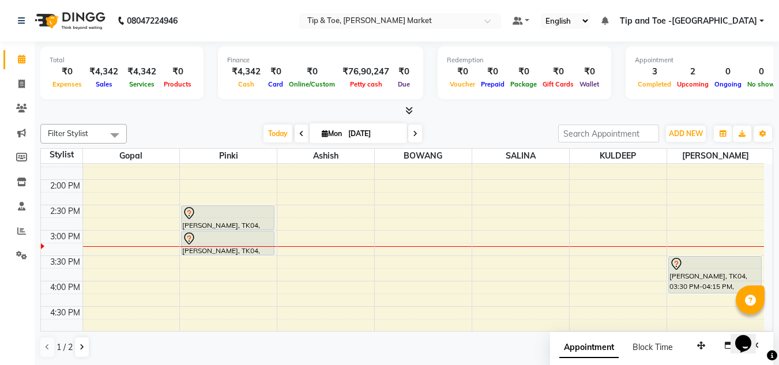
click div "8:00 AM 8:30 AM 9:00 AM 9:30 AM 10:00 AM 10:30 AM 11:00 AM 11:30 AM 12:00 PM 12…"
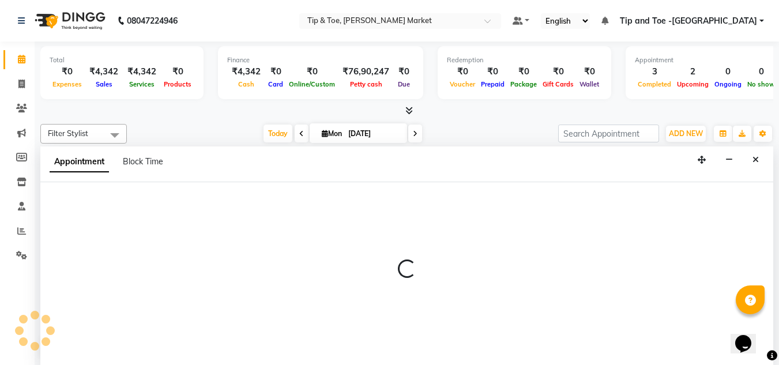
scroll to position [1, 0]
select select "41981"
select select "900"
select select "tentative"
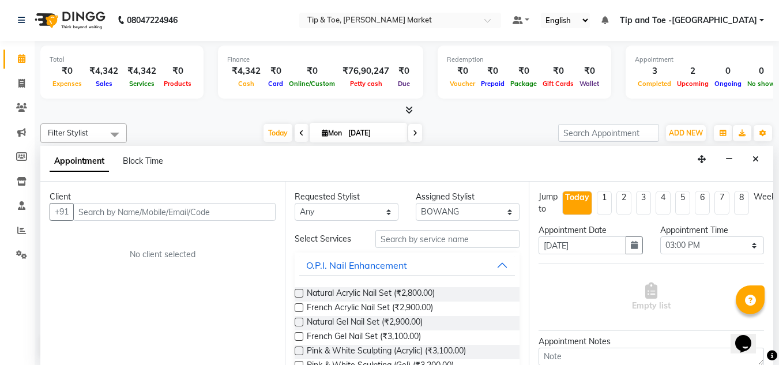
click input "text"
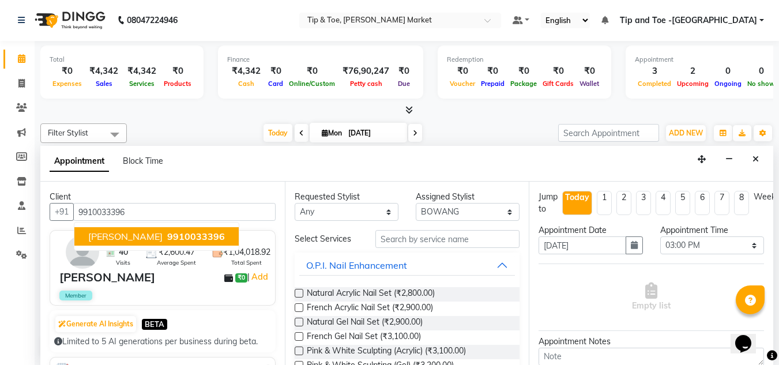
click button "[PERSON_NAME] 9910033396"
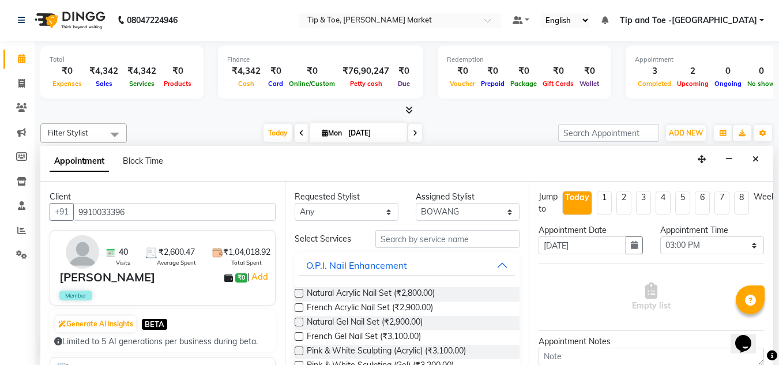
type input "9910033396"
click input "text"
click label
click input "checkbox"
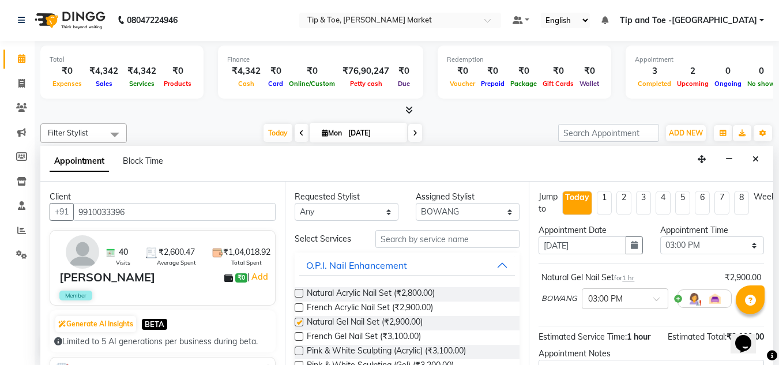
checkbox input "false"
click input "text"
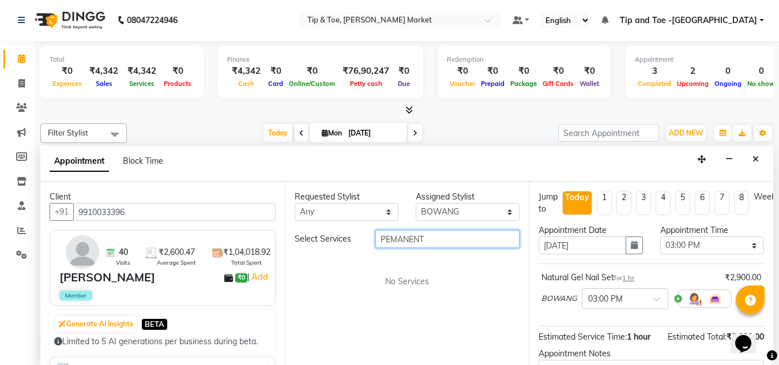
click input "PEMANENT"
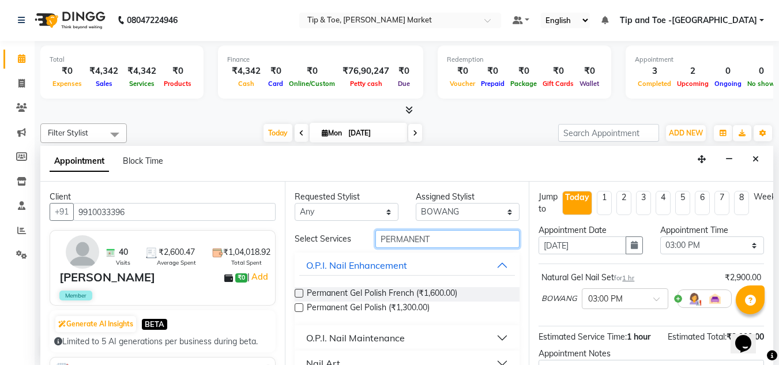
type input "PERMANENT"
click label
click input "checkbox"
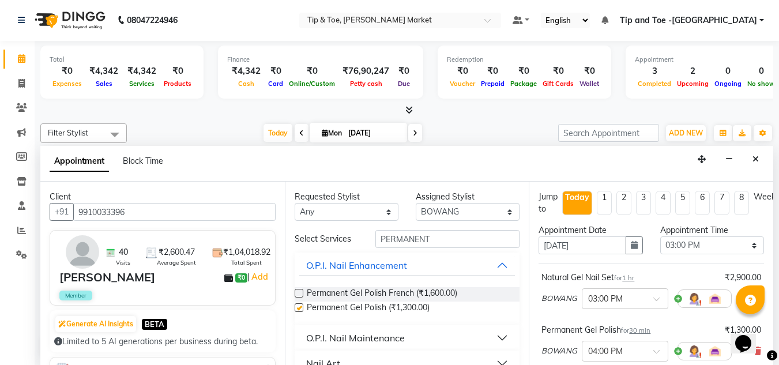
checkbox input "false"
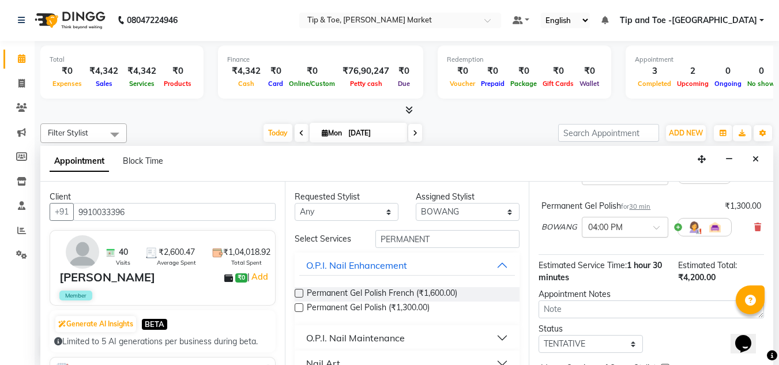
scroll to position [193, 0]
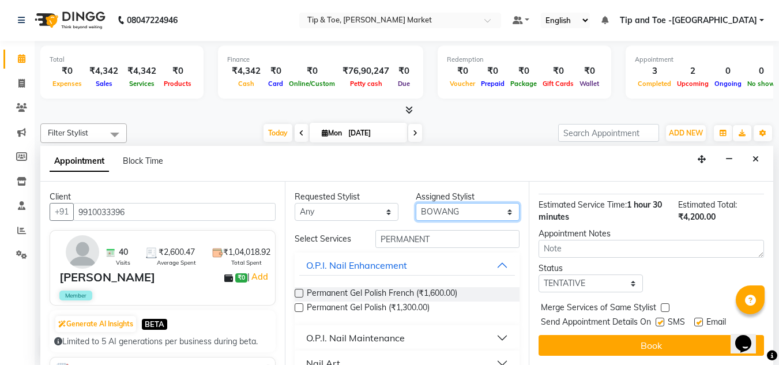
click select "Select [PERSON_NAME] [PERSON_NAME] [PERSON_NAME] [PERSON_NAME]"
select select "41976"
click select "Select [PERSON_NAME] [PERSON_NAME] [PERSON_NAME] [PERSON_NAME]"
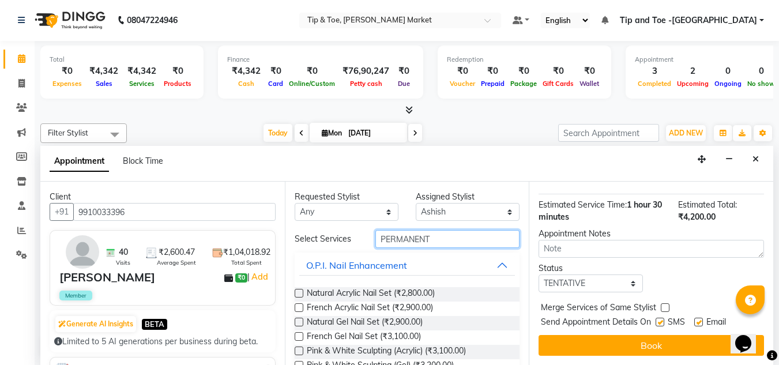
click input "PERMANENT"
type input "P"
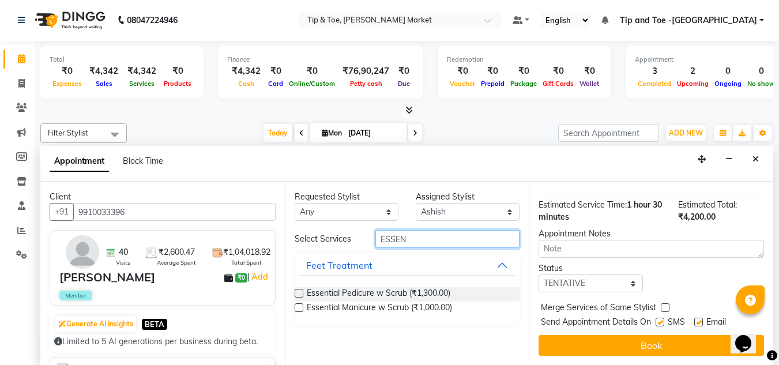
type input "ESSEN"
click label
click input "checkbox"
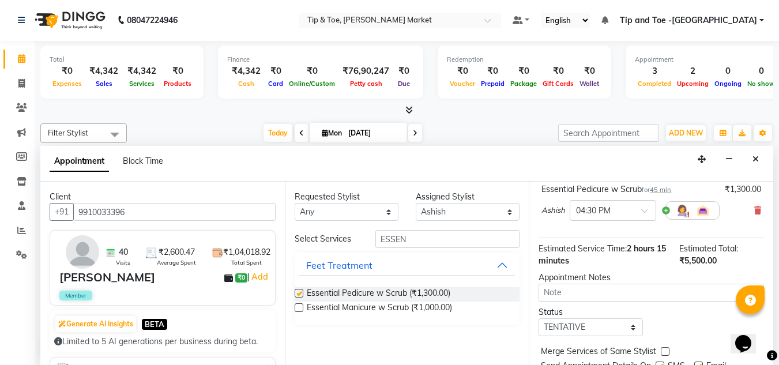
checkbox input "false"
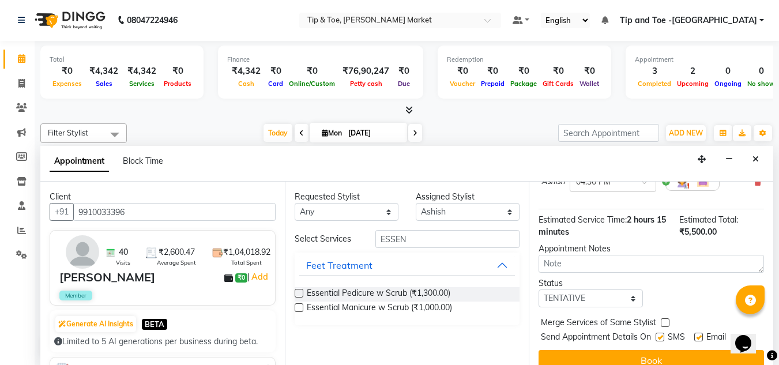
scroll to position [246, 0]
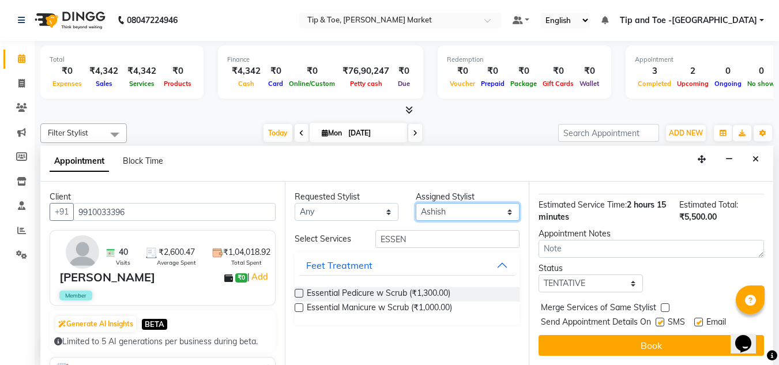
click select "Select [PERSON_NAME] [PERSON_NAME] [PERSON_NAME] [PERSON_NAME]"
select select "41966"
click select "Select [PERSON_NAME] [PERSON_NAME] [PERSON_NAME] [PERSON_NAME]"
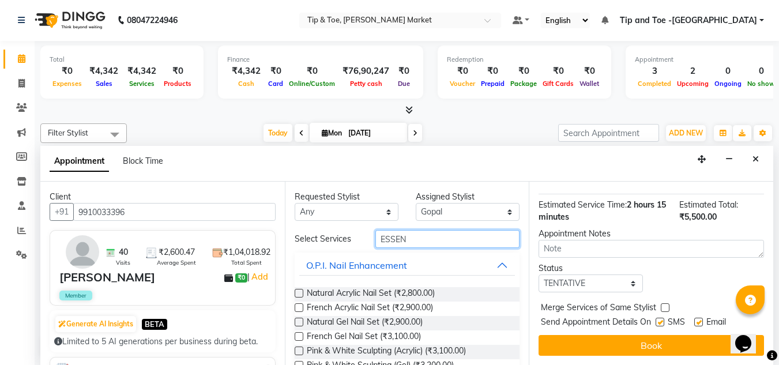
click input "ESSEN"
type input "E"
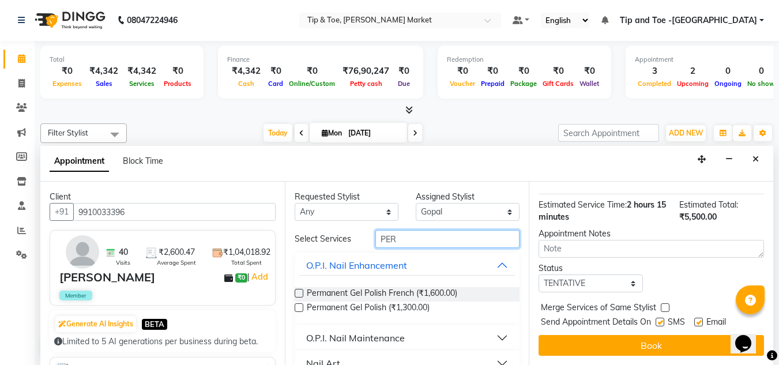
type input "PER"
click label
click input "checkbox"
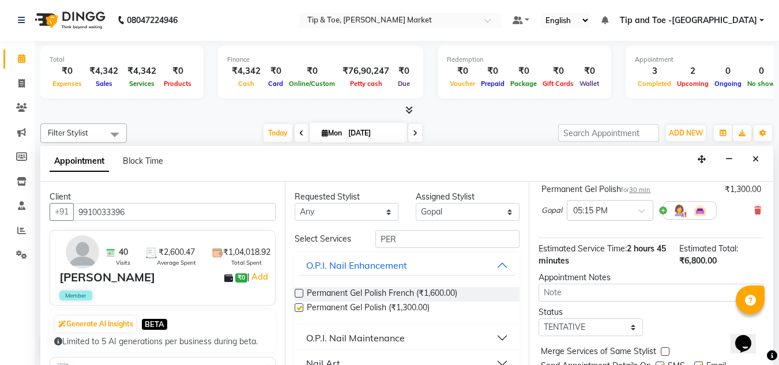
checkbox input "false"
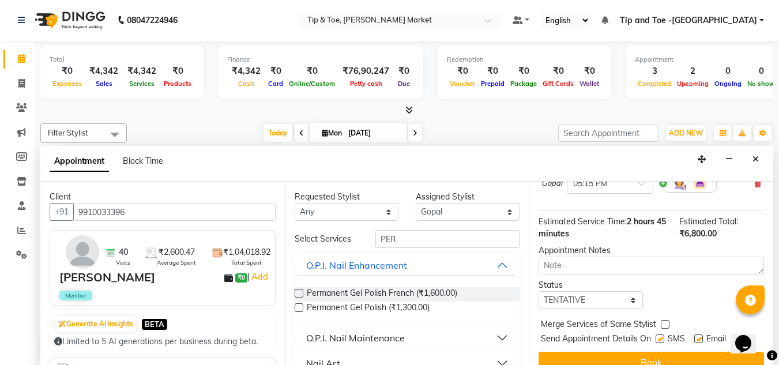
scroll to position [298, 0]
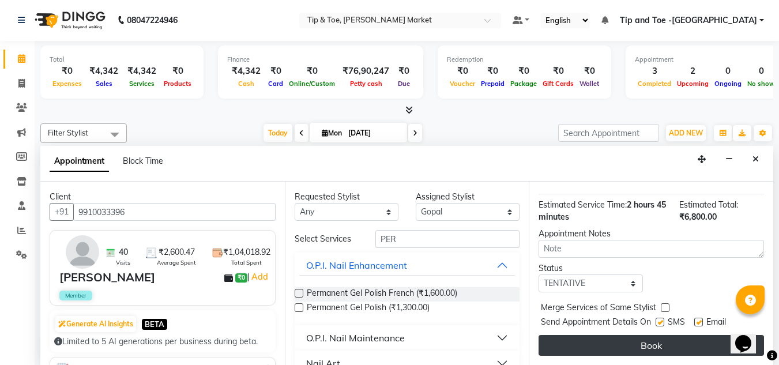
click button "Book"
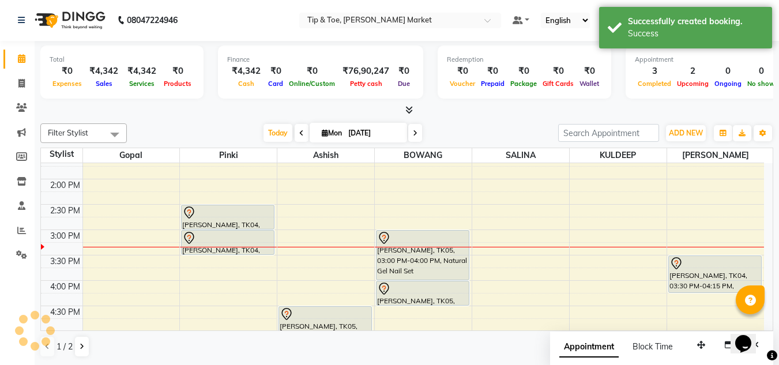
scroll to position [0, 0]
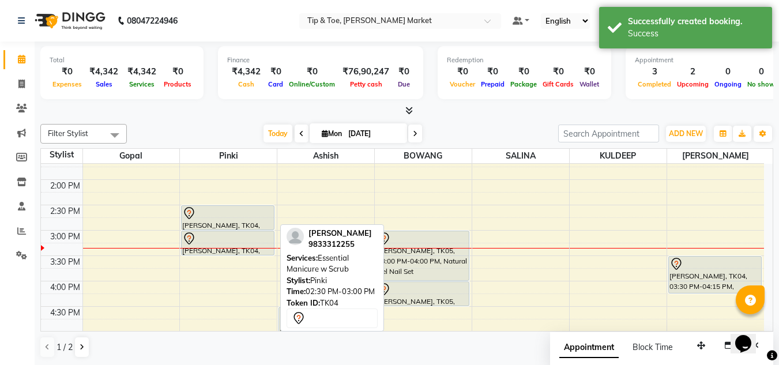
click div "[PERSON_NAME], TK04, 02:30 PM-03:00 PM, Essential Manicure w Scrub"
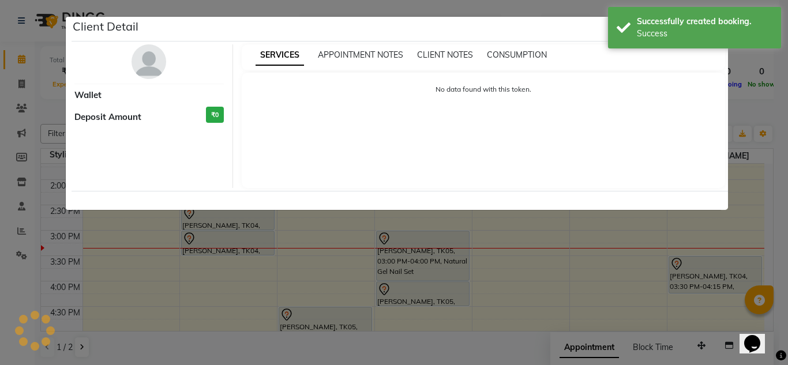
select select "7"
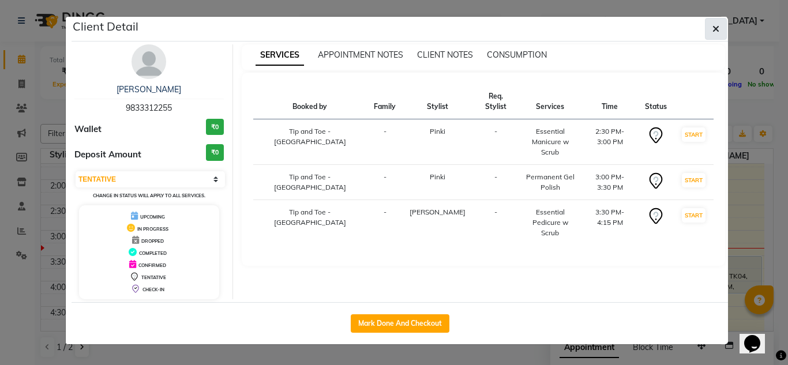
click button "button"
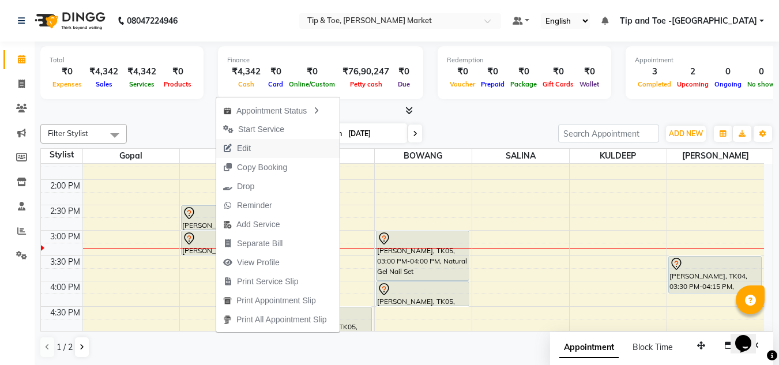
click span "Edit"
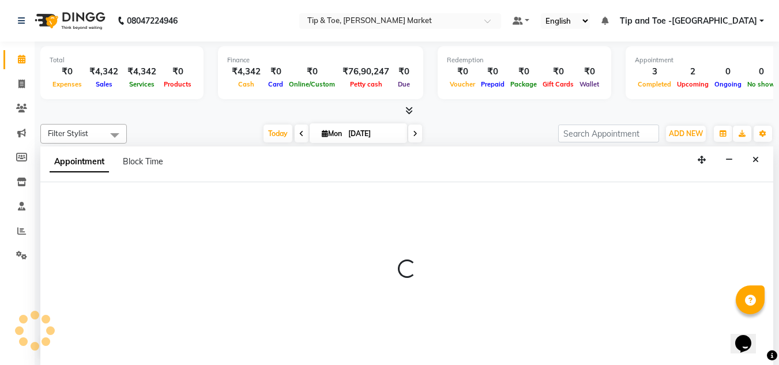
scroll to position [1, 0]
select select "tentative"
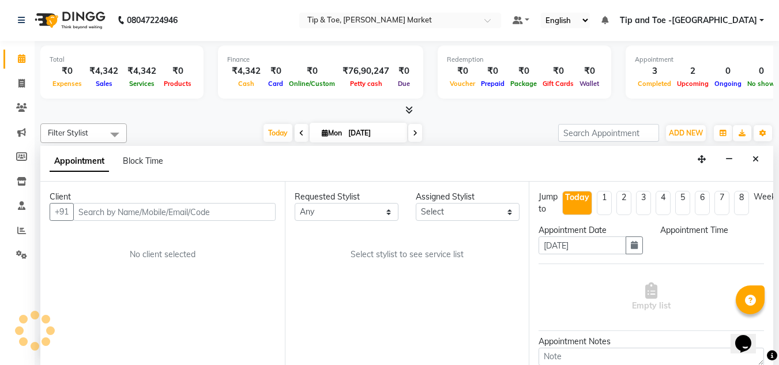
scroll to position [356, 0]
select select "90516"
select select "870"
select select "2880"
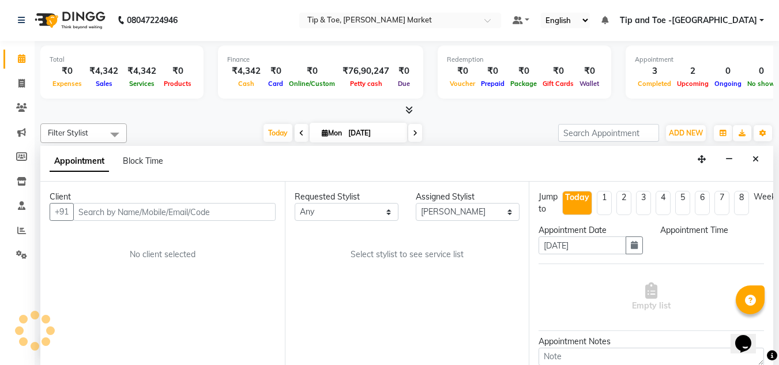
select select "2880"
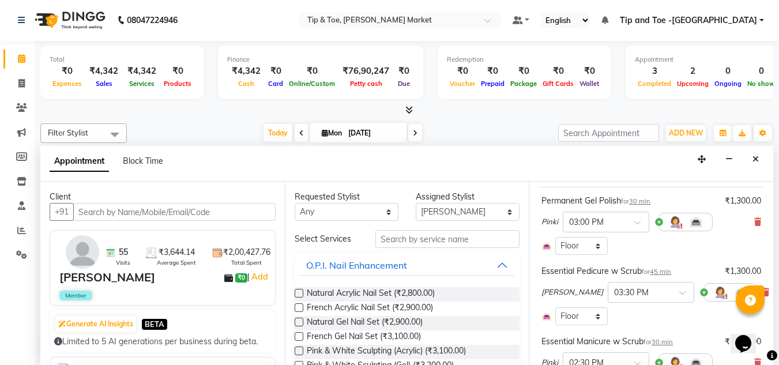
scroll to position [173, 0]
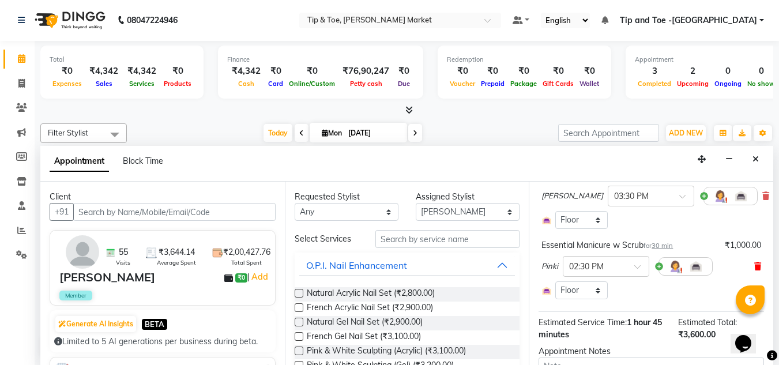
click icon
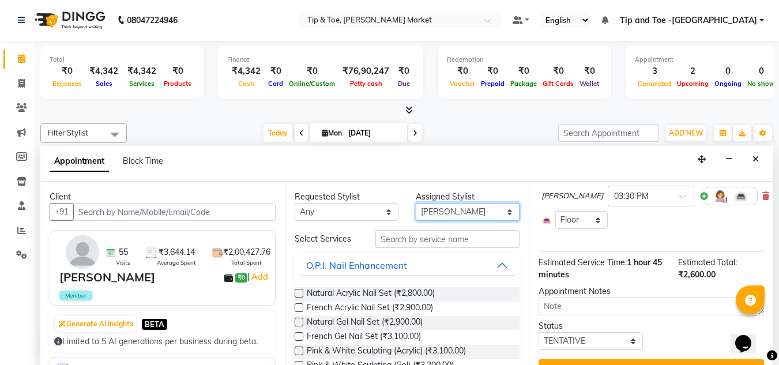
click select "Select [PERSON_NAME] [PERSON_NAME] [PERSON_NAME] [PERSON_NAME]"
select select "41968"
click select "Select [PERSON_NAME] [PERSON_NAME] [PERSON_NAME] [PERSON_NAME]"
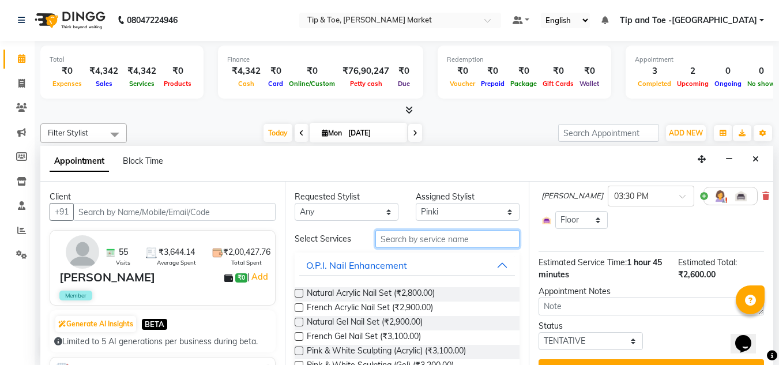
click input "text"
click input "G"
type input "G"
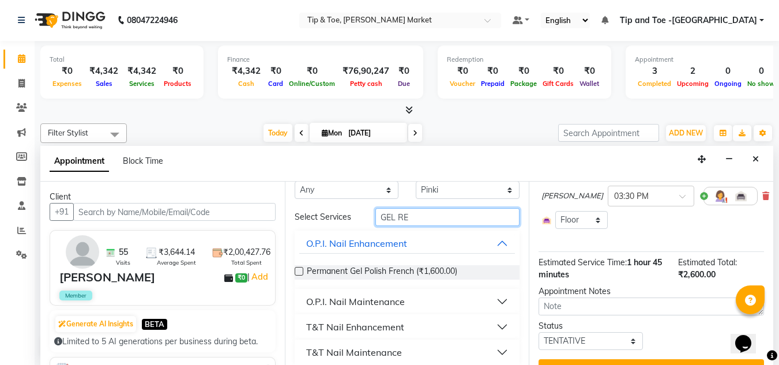
scroll to position [31, 0]
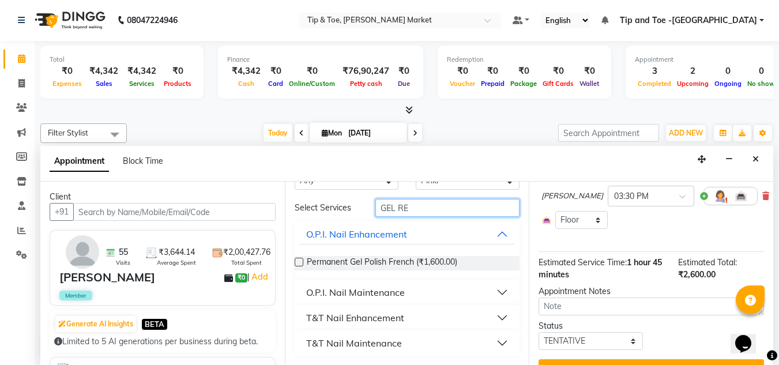
type input "GEL RE"
click div "O.P.I. Nail Maintenance"
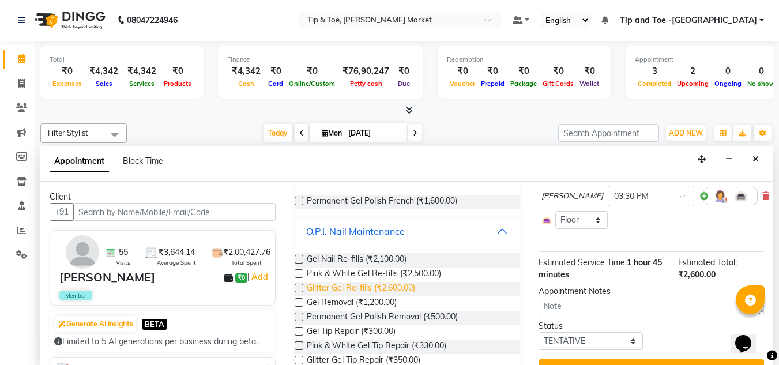
scroll to position [146, 0]
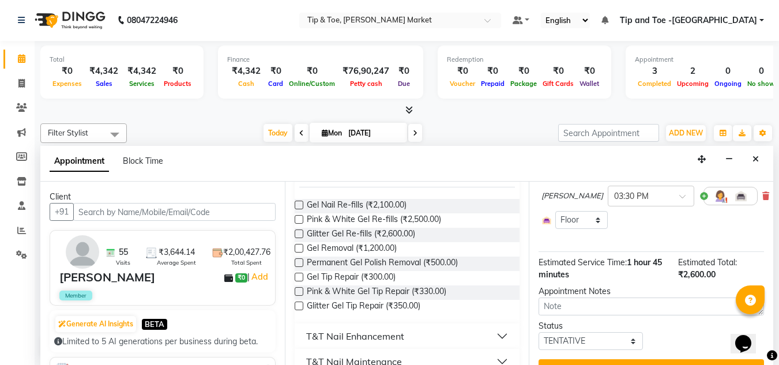
click label
click input "checkbox"
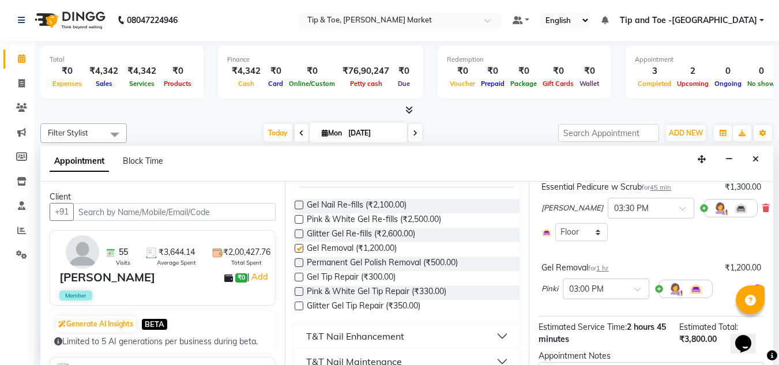
scroll to position [185, 0]
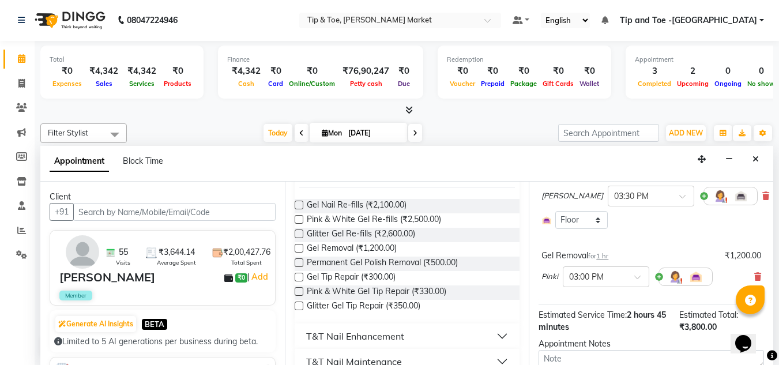
checkbox input "false"
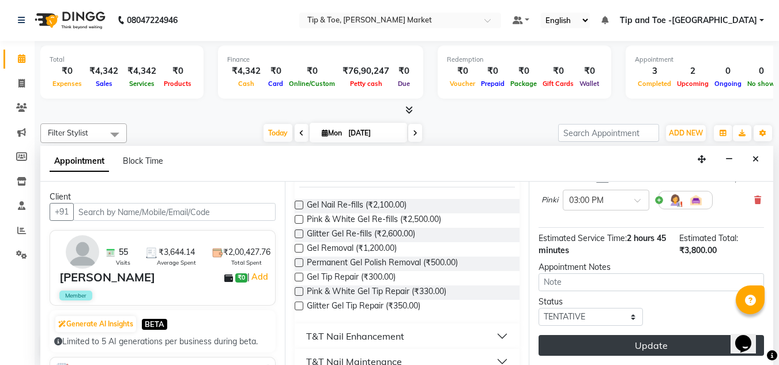
click button "Update"
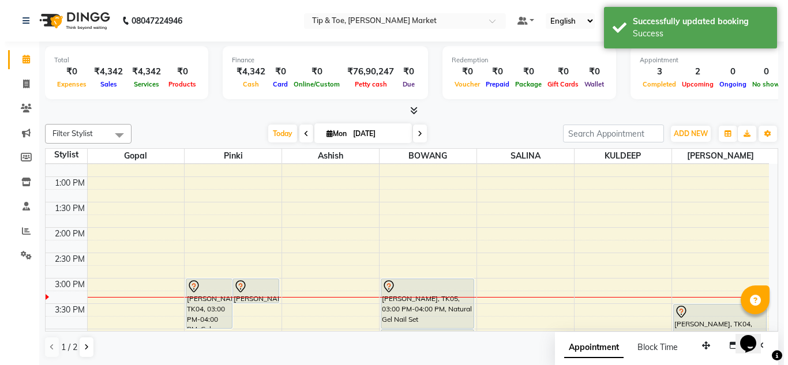
scroll to position [298, 0]
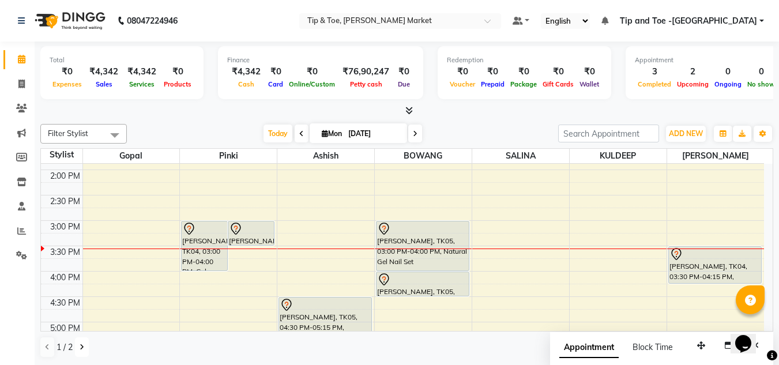
click button
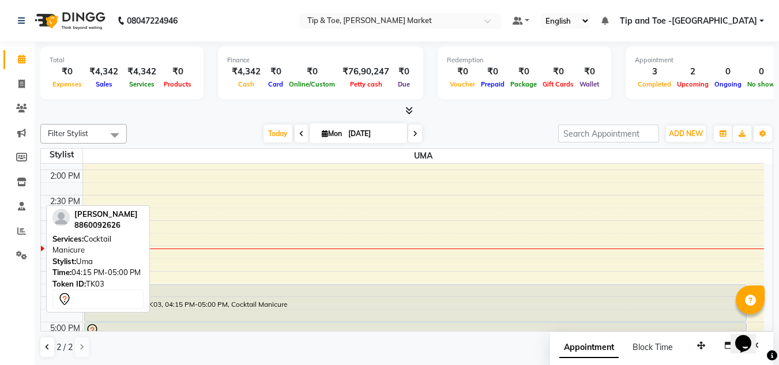
click div "[PERSON_NAME], TK03, 04:15 PM-05:00 PM, Cocktail Manicure"
select select "7"
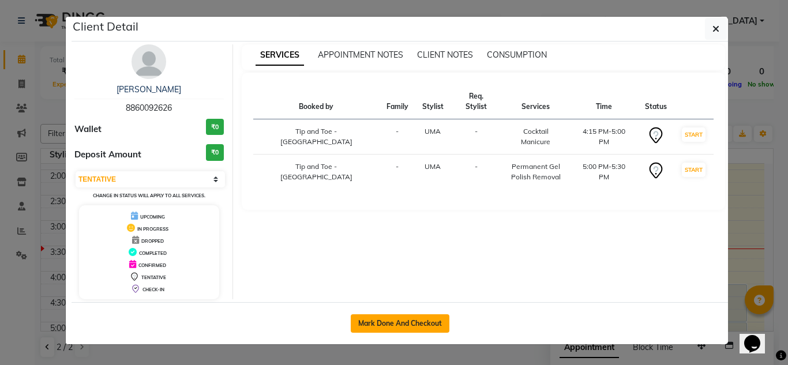
click button "Mark Done And Checkout"
select select "service"
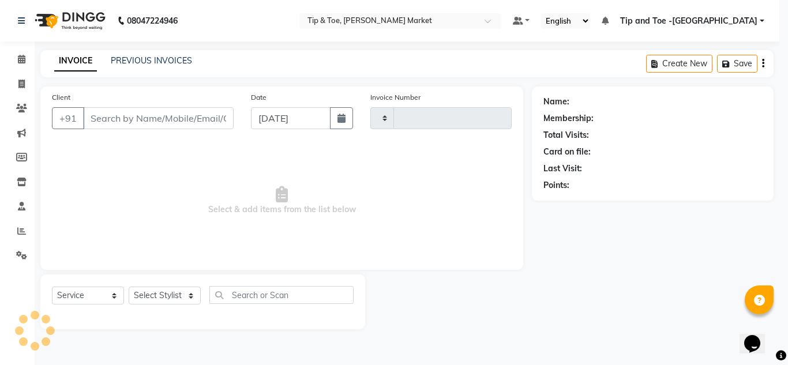
type input "1313"
select select "5940"
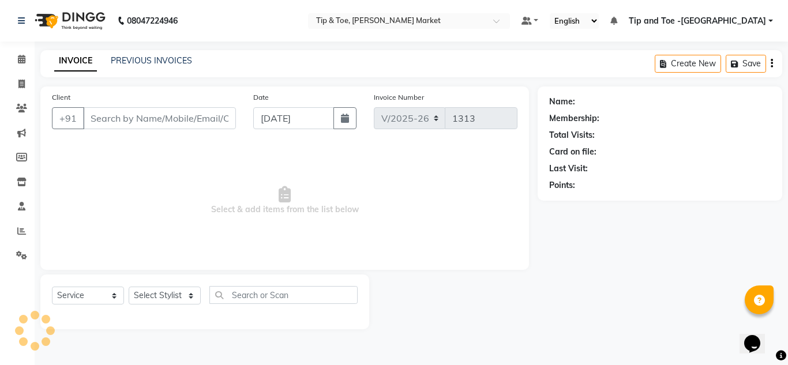
type input "8860092626"
select select "64200"
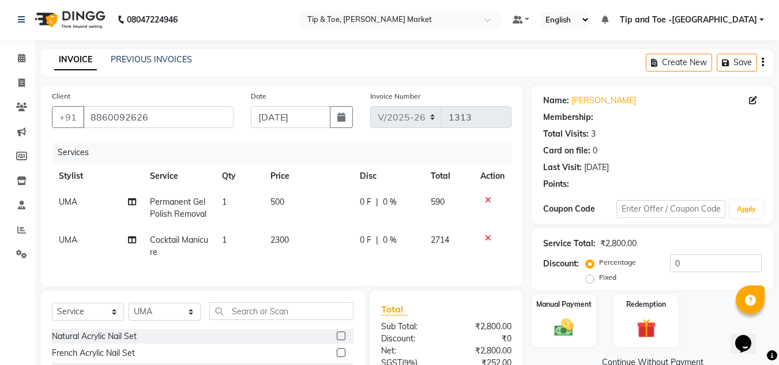
select select "1: Object"
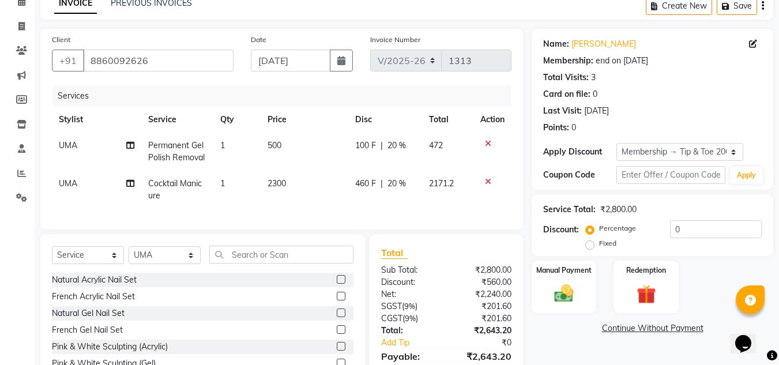
type input "20"
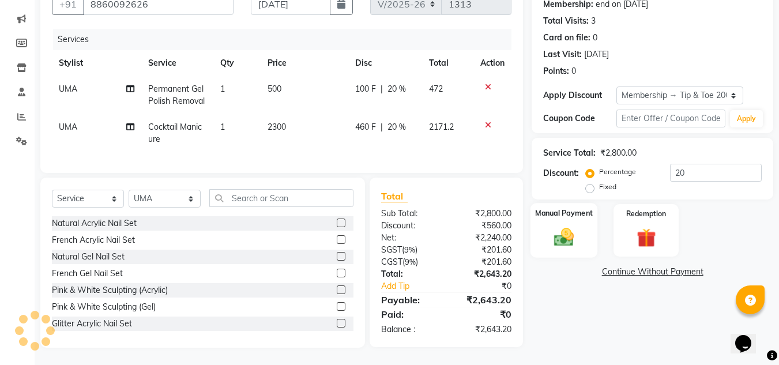
click img
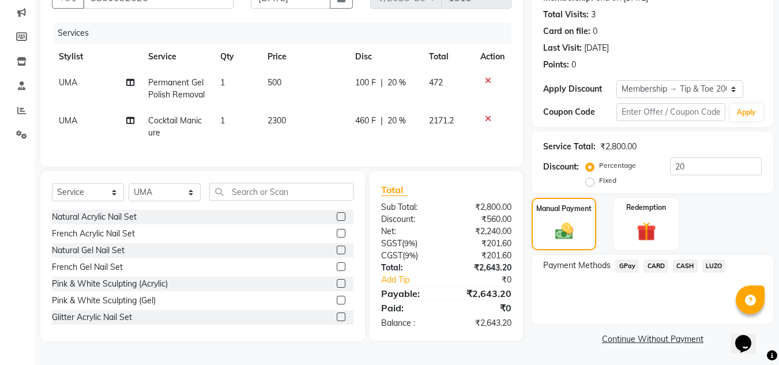
click span "CASH"
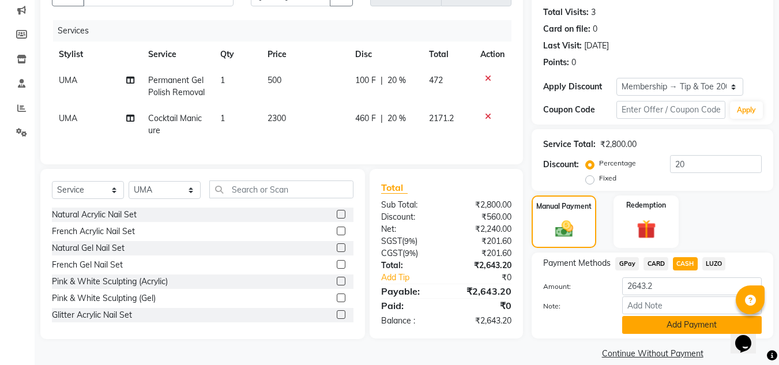
click button "Add Payment"
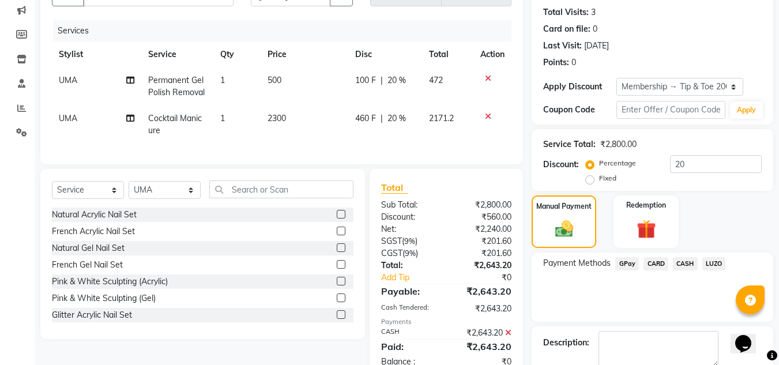
scroll to position [186, 0]
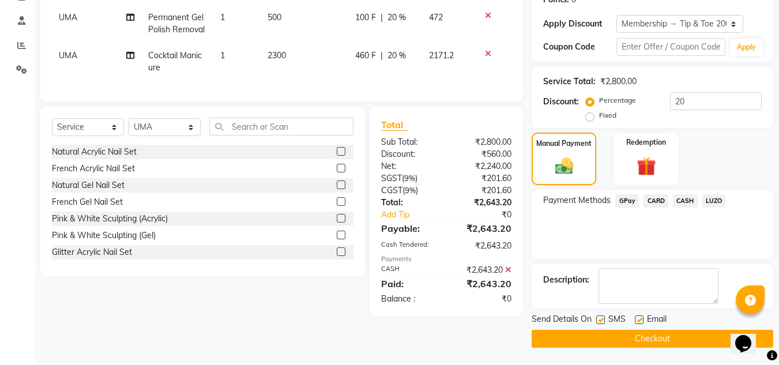
click button "Checkout"
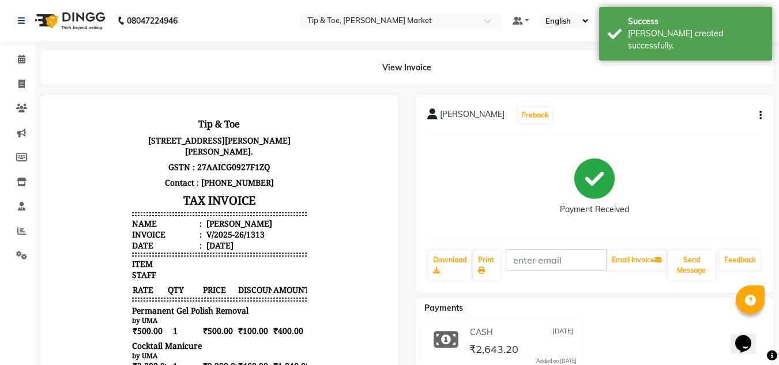
scroll to position [9, 0]
click link "Print"
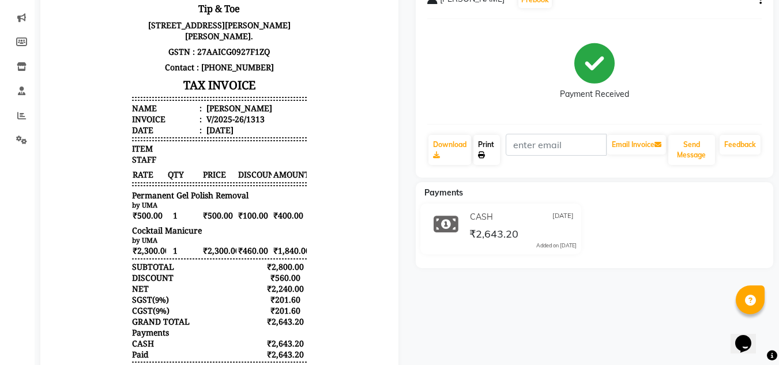
scroll to position [0, 0]
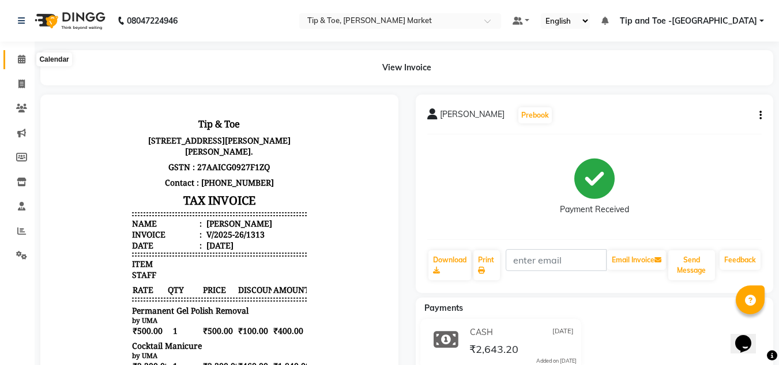
click icon
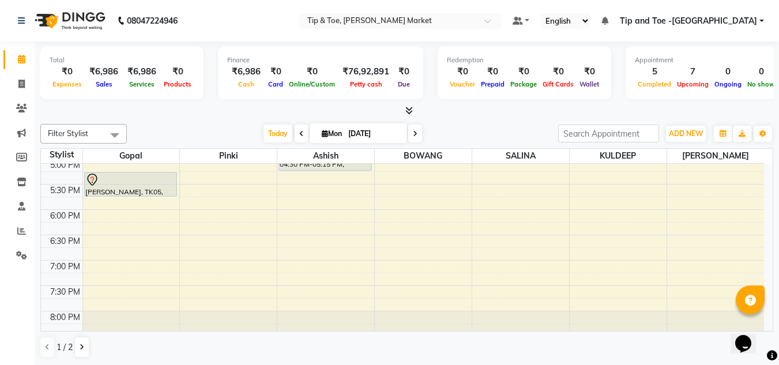
scroll to position [288, 0]
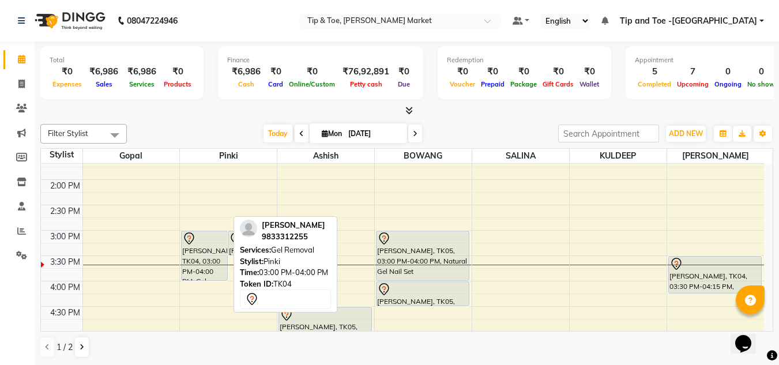
click div "[PERSON_NAME], TK04, 03:00 PM-04:00 PM, Gel Removal"
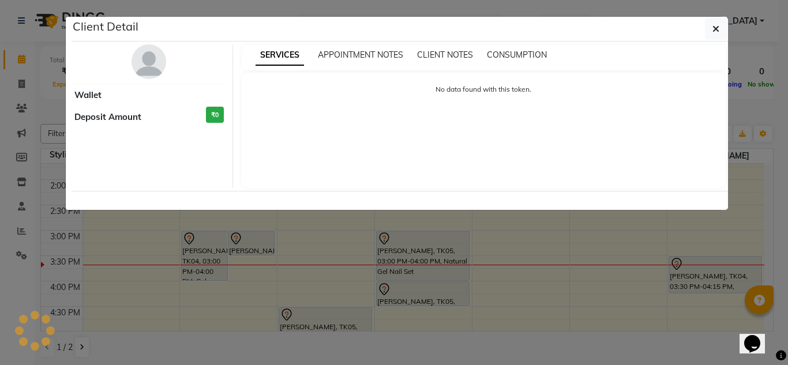
select select "7"
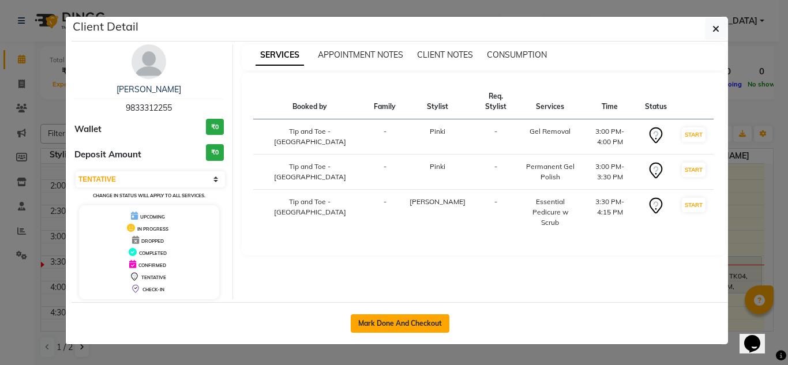
click button "Mark Done And Checkout"
select select "service"
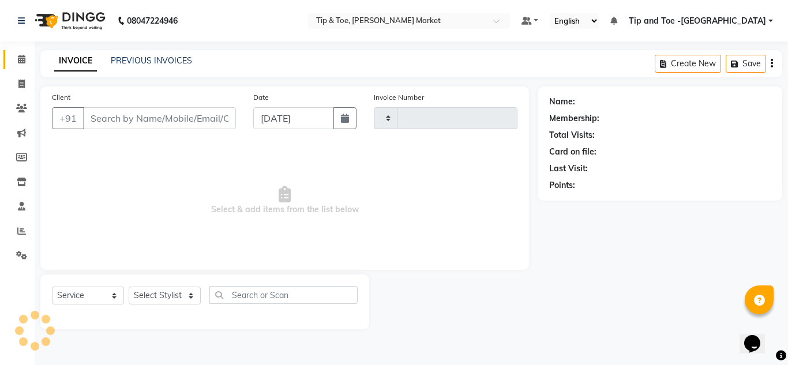
type input "1314"
select select "5940"
type input "9833312255"
select select "41968"
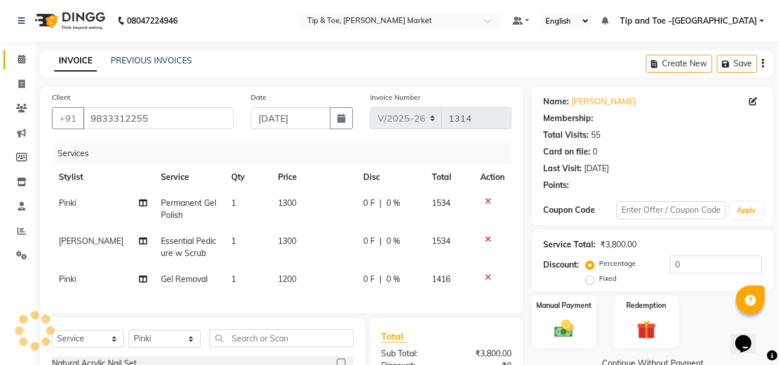
select select "1: Object"
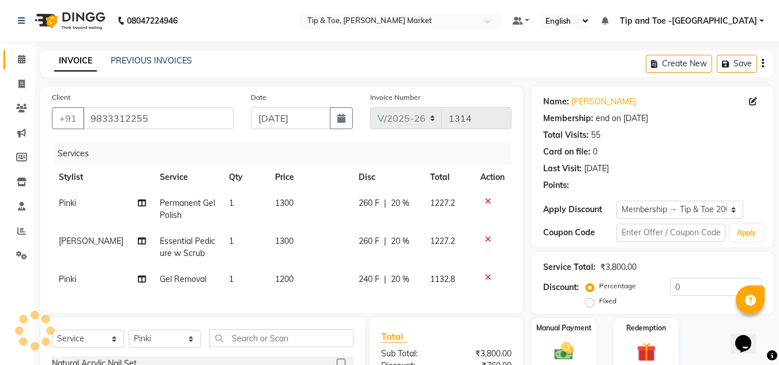
type input "20"
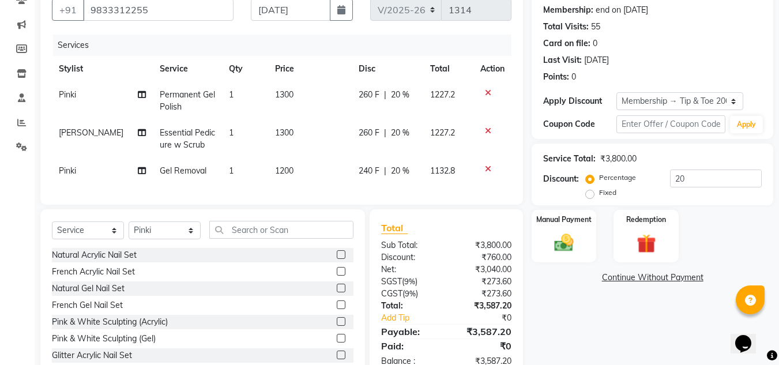
scroll to position [149, 0]
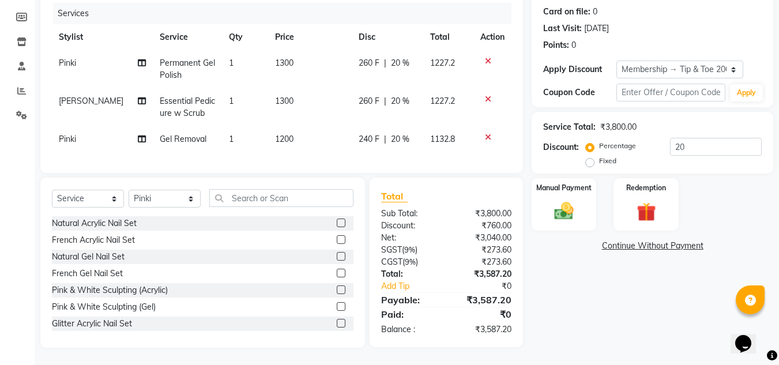
click span "Gel Removal"
select select "41968"
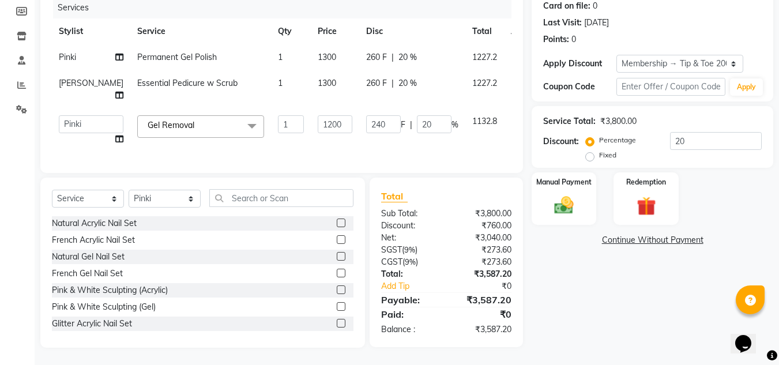
click span "Gel Removal"
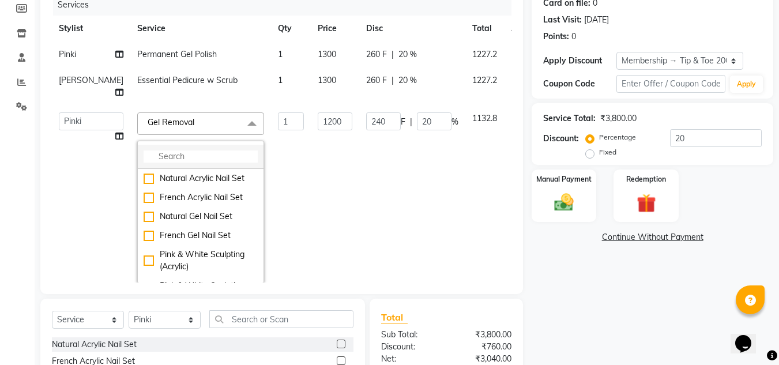
click input "multiselect-search"
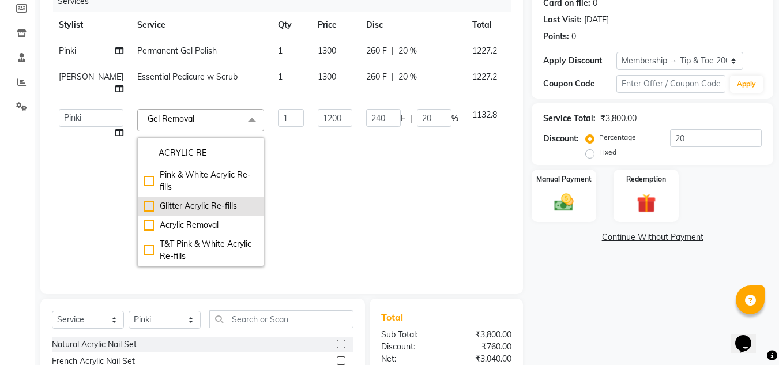
scroll to position [12, 0]
type input "ACRYLIC RE"
click div "Acrylic Removal"
checkbox input "true"
type input "1100"
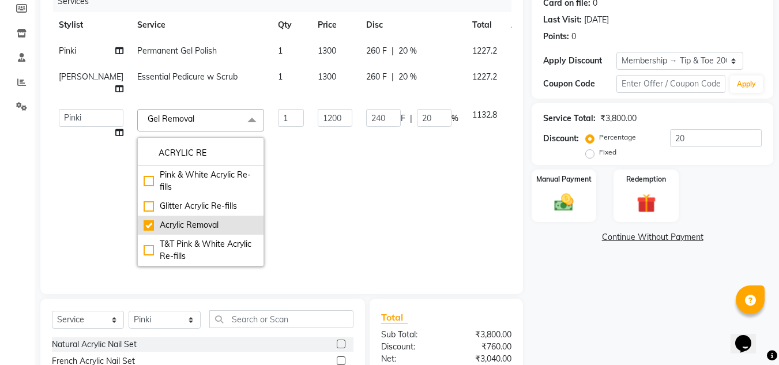
type input "220"
click td "1"
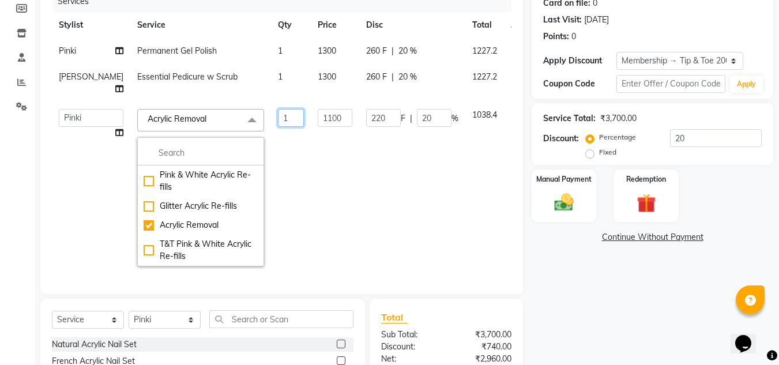
scroll to position [0, 0]
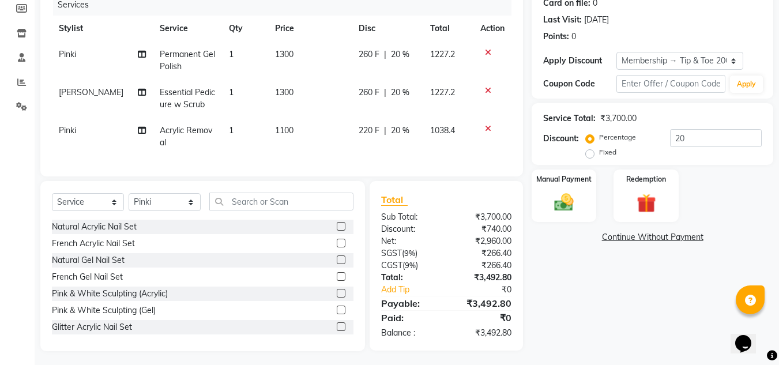
click div "Name: [PERSON_NAME] Membership: end on [DATE] Total Visits: 55 Card on file: 0 …"
click img
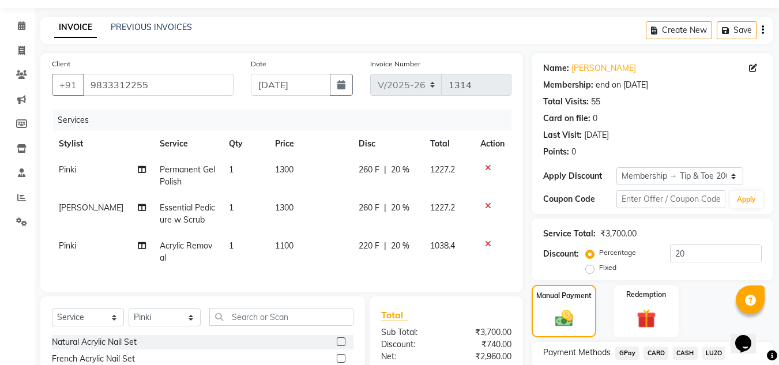
scroll to position [91, 0]
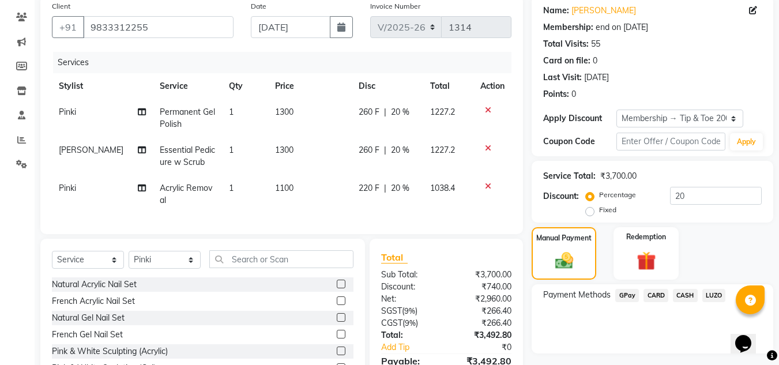
click span "CARD"
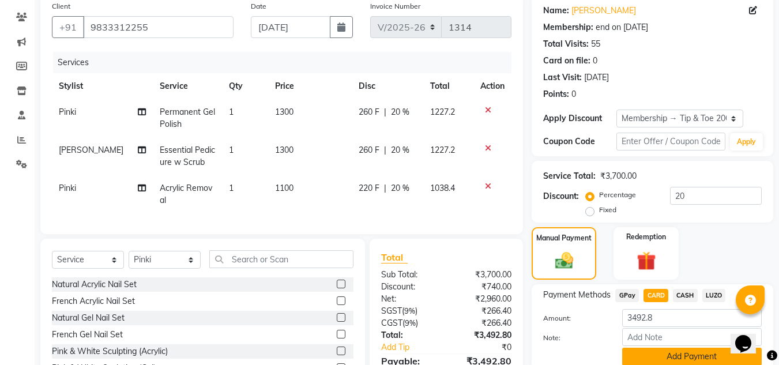
click button "Add Payment"
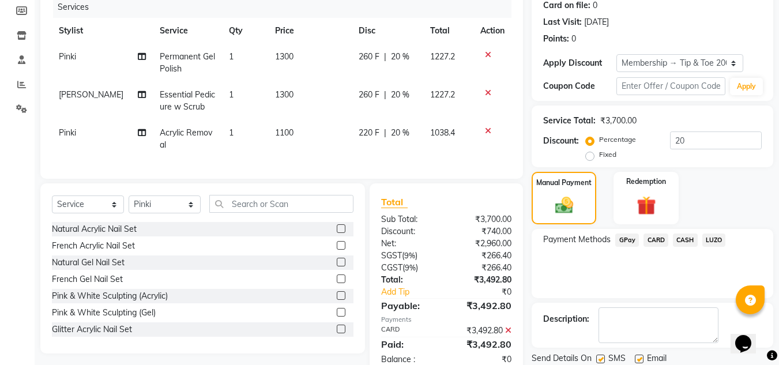
scroll to position [186, 0]
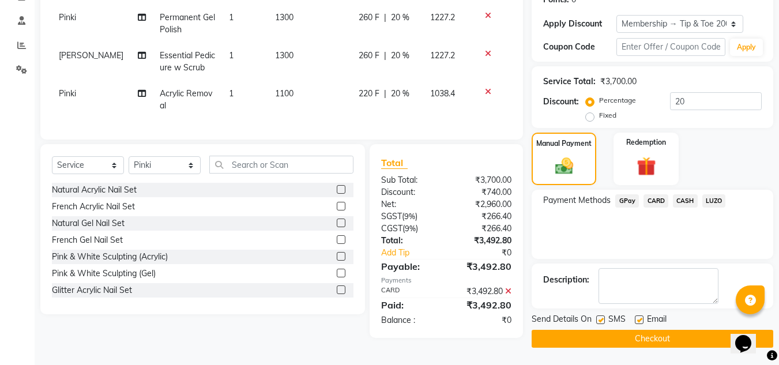
click button "Checkout"
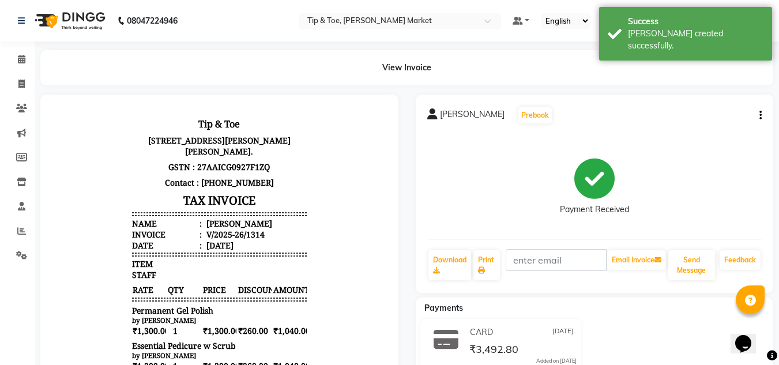
scroll to position [173, 0]
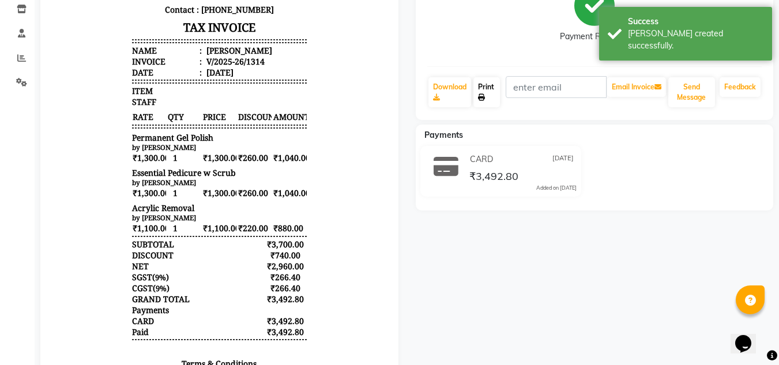
click link "Print"
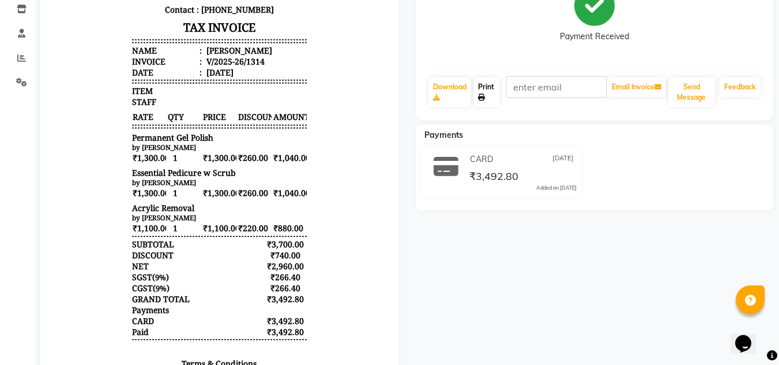
scroll to position [0, 0]
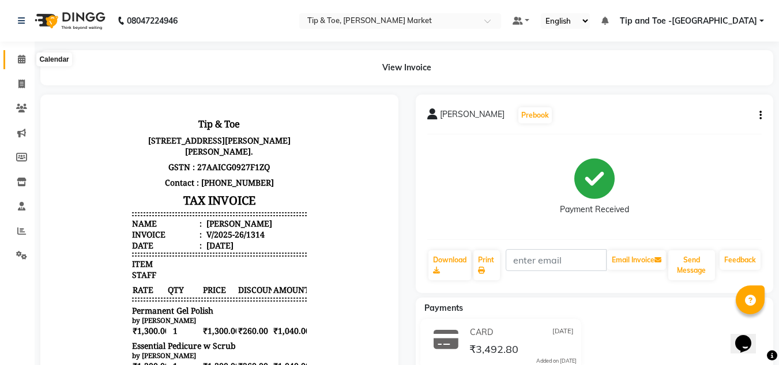
click icon
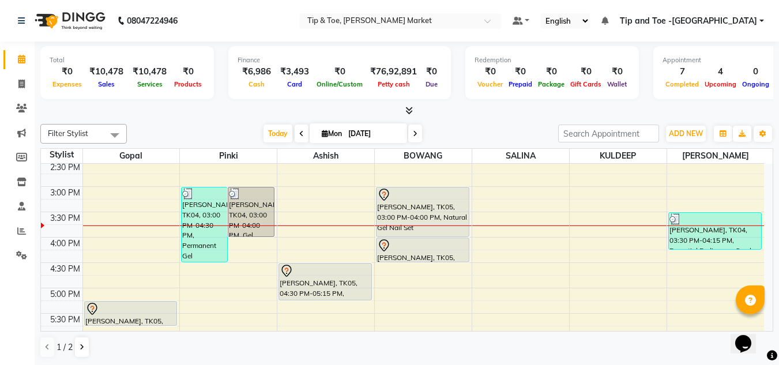
scroll to position [313, 0]
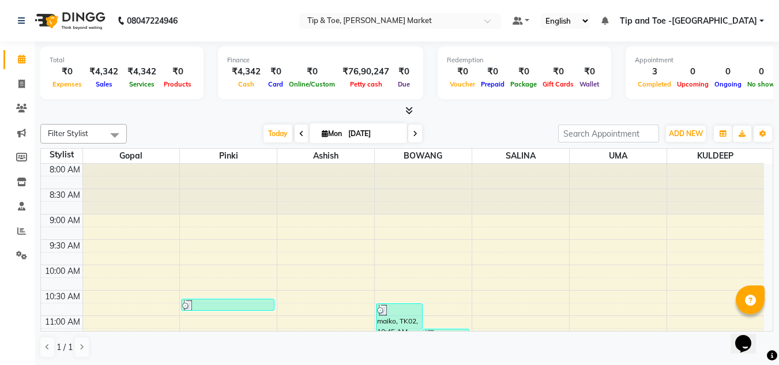
click at [299, 132] on icon at bounding box center [301, 133] width 5 height 7
type input "[DATE]"
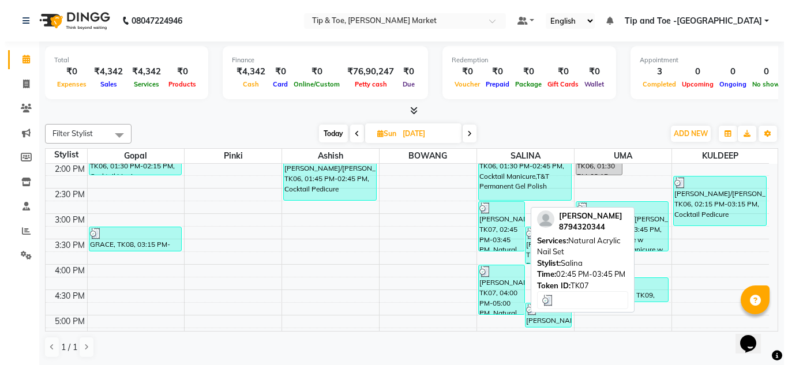
scroll to position [247, 0]
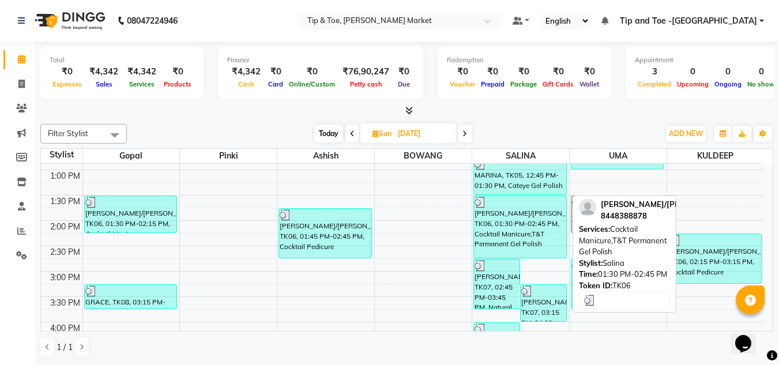
click at [521, 241] on div "[PERSON_NAME]/[PERSON_NAME], TK06, 01:30 PM-02:45 PM, Cocktail Manicure,T&T Per…" at bounding box center [520, 227] width 92 height 62
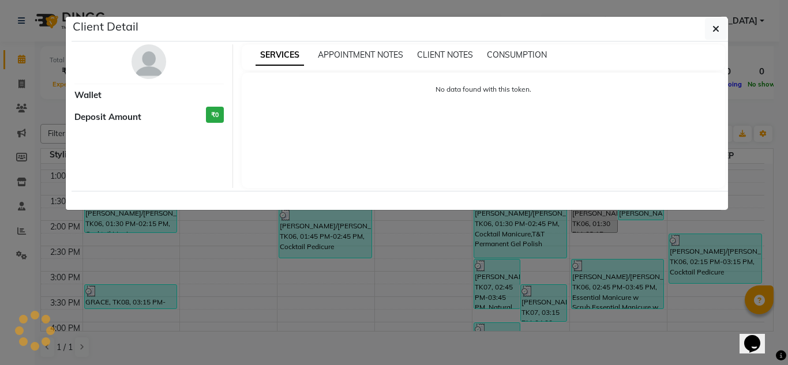
select select "3"
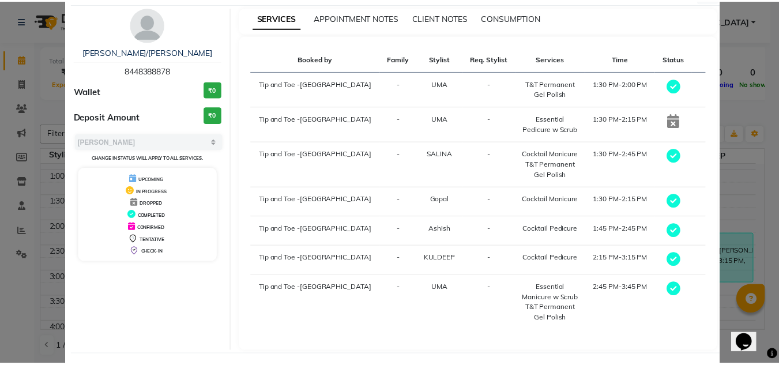
scroll to position [58, 0]
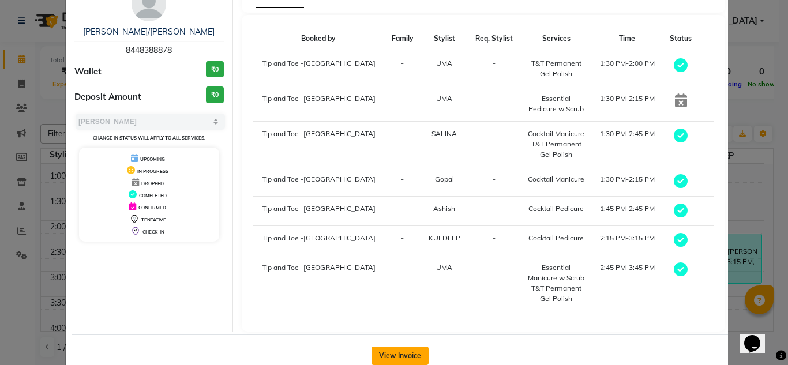
click at [387, 355] on button "View Invoice" at bounding box center [399, 356] width 57 height 18
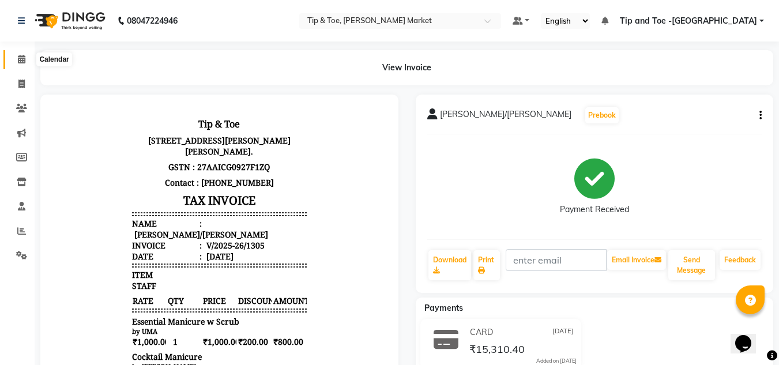
click at [24, 55] on span at bounding box center [22, 59] width 20 height 13
